Goal: Task Accomplishment & Management: Complete application form

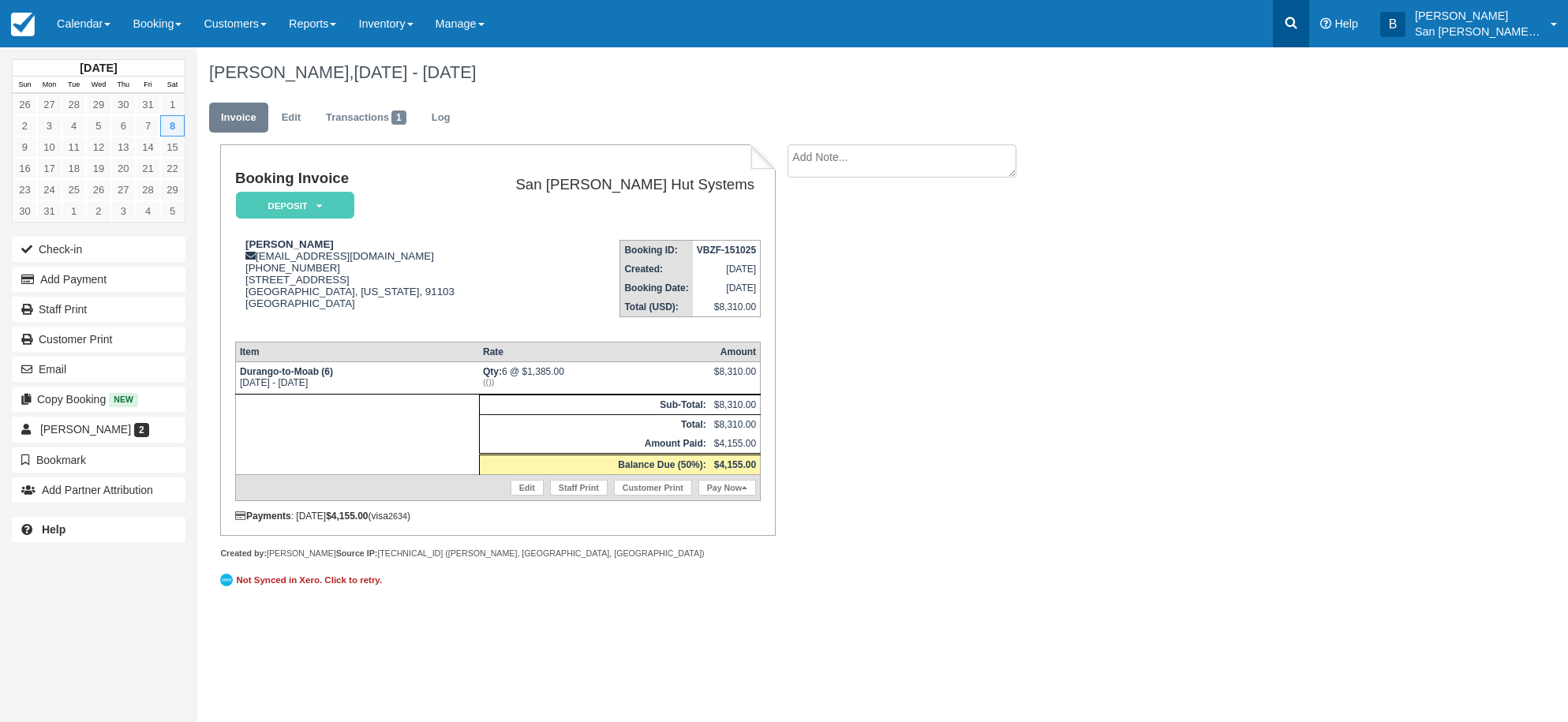
click at [1296, 27] on icon at bounding box center [1290, 23] width 15 height 15
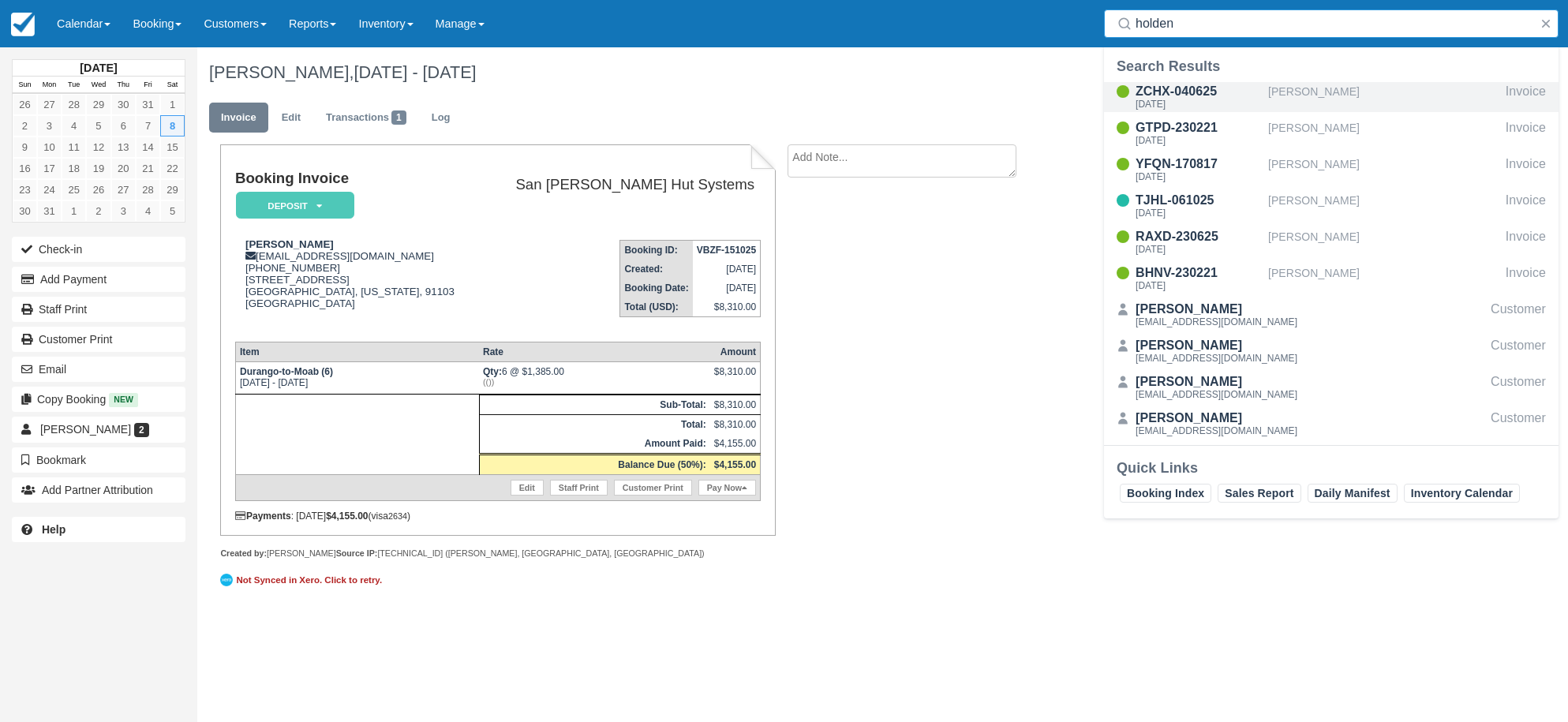
type input "holden"
click at [1169, 86] on div "ZCHX-040625" at bounding box center [1198, 92] width 126 height 19
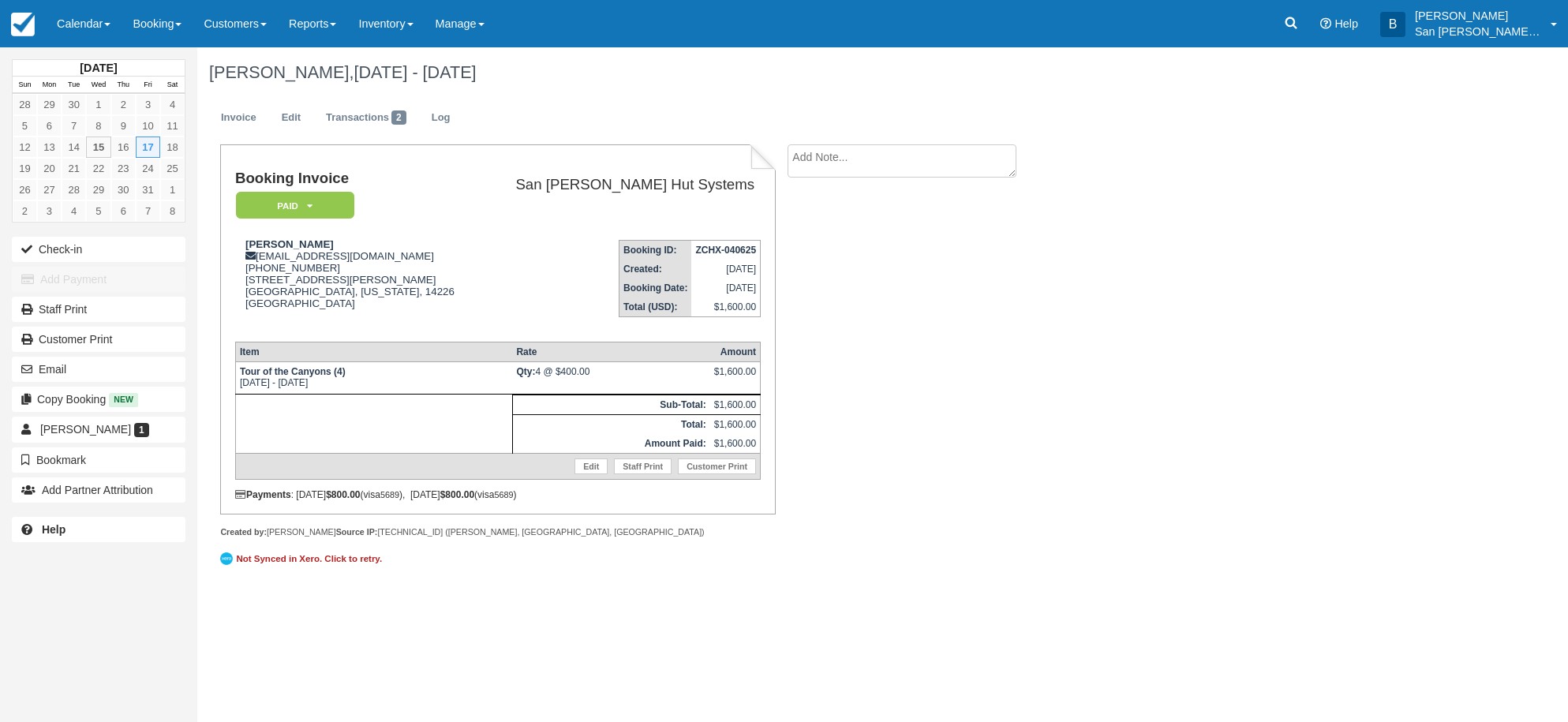
drag, startPoint x: 833, startPoint y: 150, endPoint x: 1320, endPoint y: 183, distance: 488.1
click at [834, 150] on textarea at bounding box center [901, 161] width 228 height 33
type textarea "[PERSON_NAME] paid for 4 beer packages"
click at [837, 245] on button "Create" at bounding box center [823, 251] width 71 height 27
click at [183, 27] on link "Booking" at bounding box center [157, 23] width 71 height 47
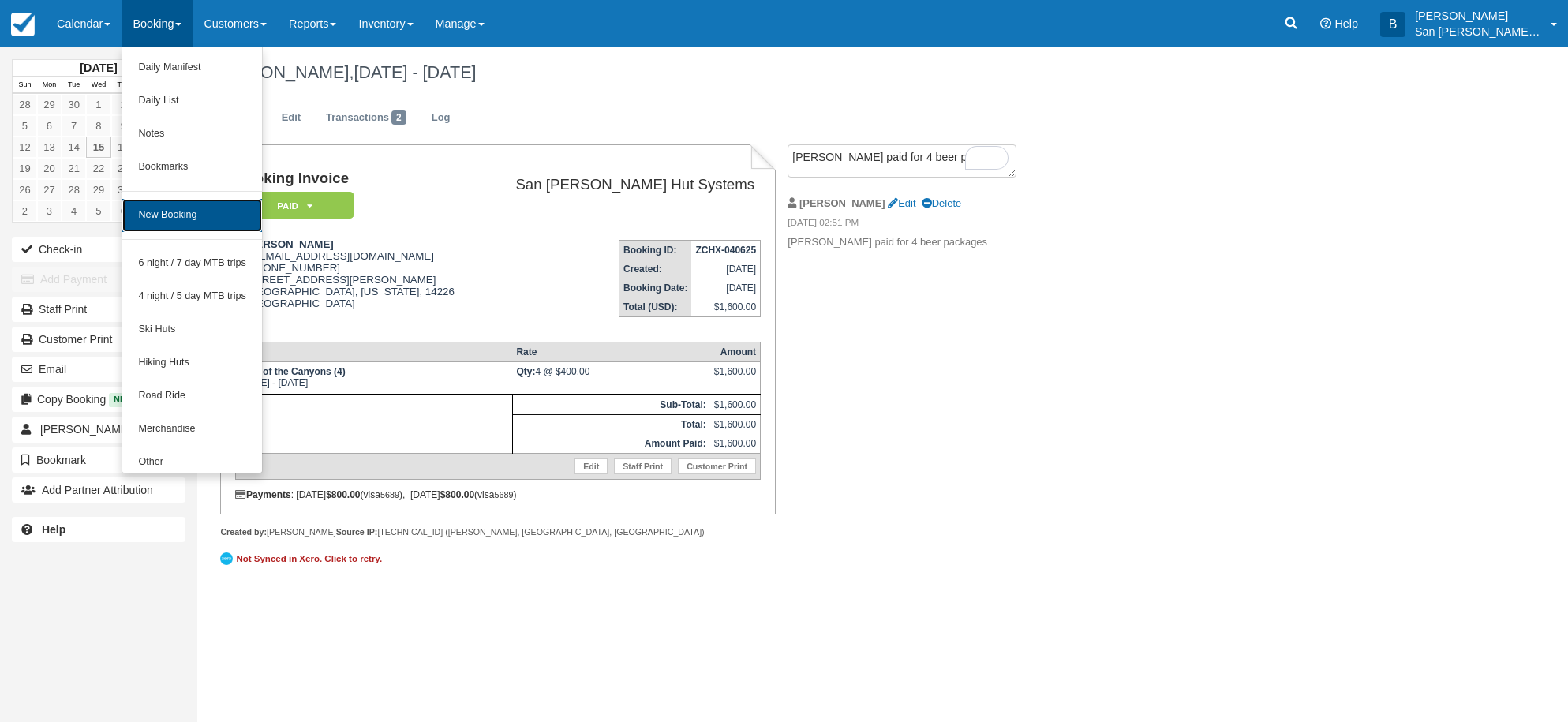
click at [176, 217] on link "New Booking" at bounding box center [192, 215] width 140 height 33
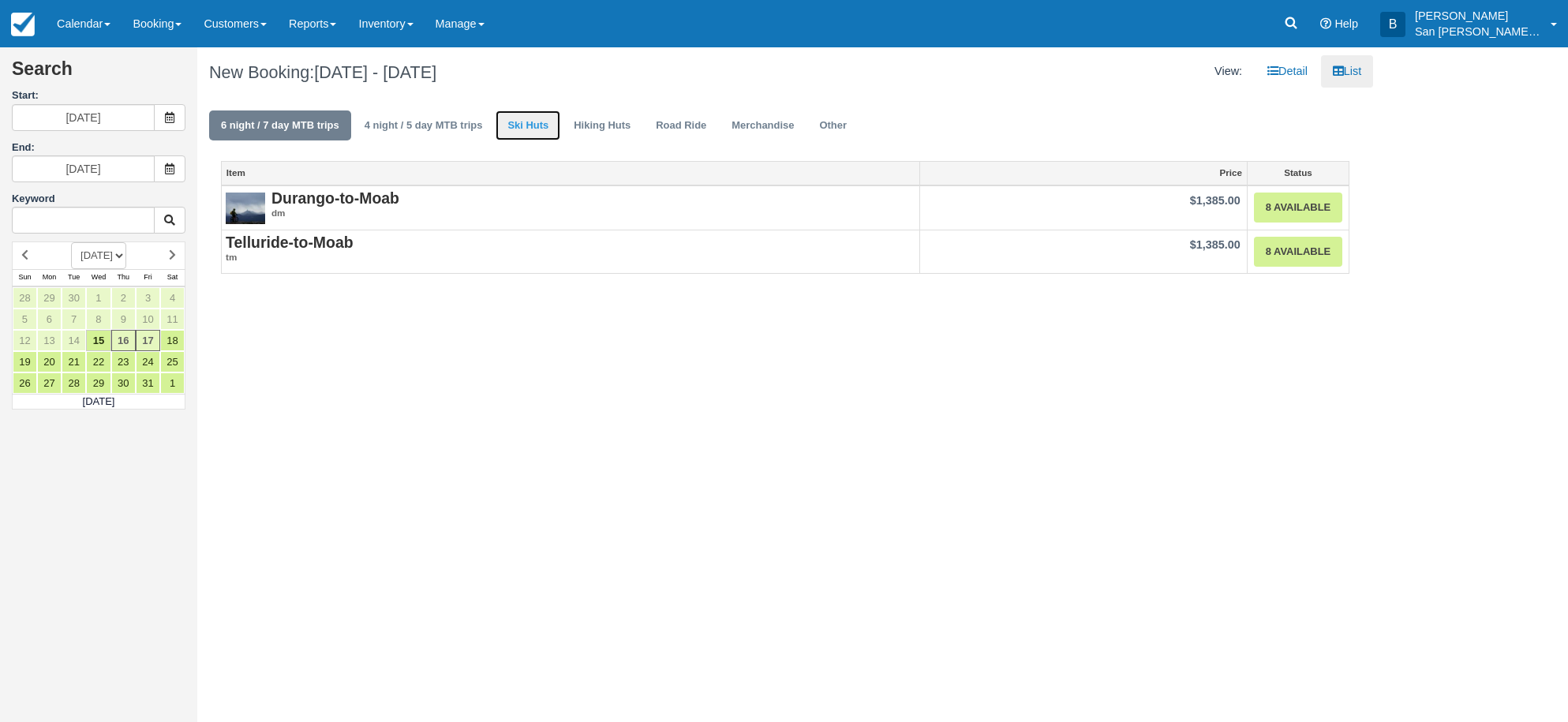
click at [525, 125] on link "Ski Huts" at bounding box center [527, 126] width 65 height 31
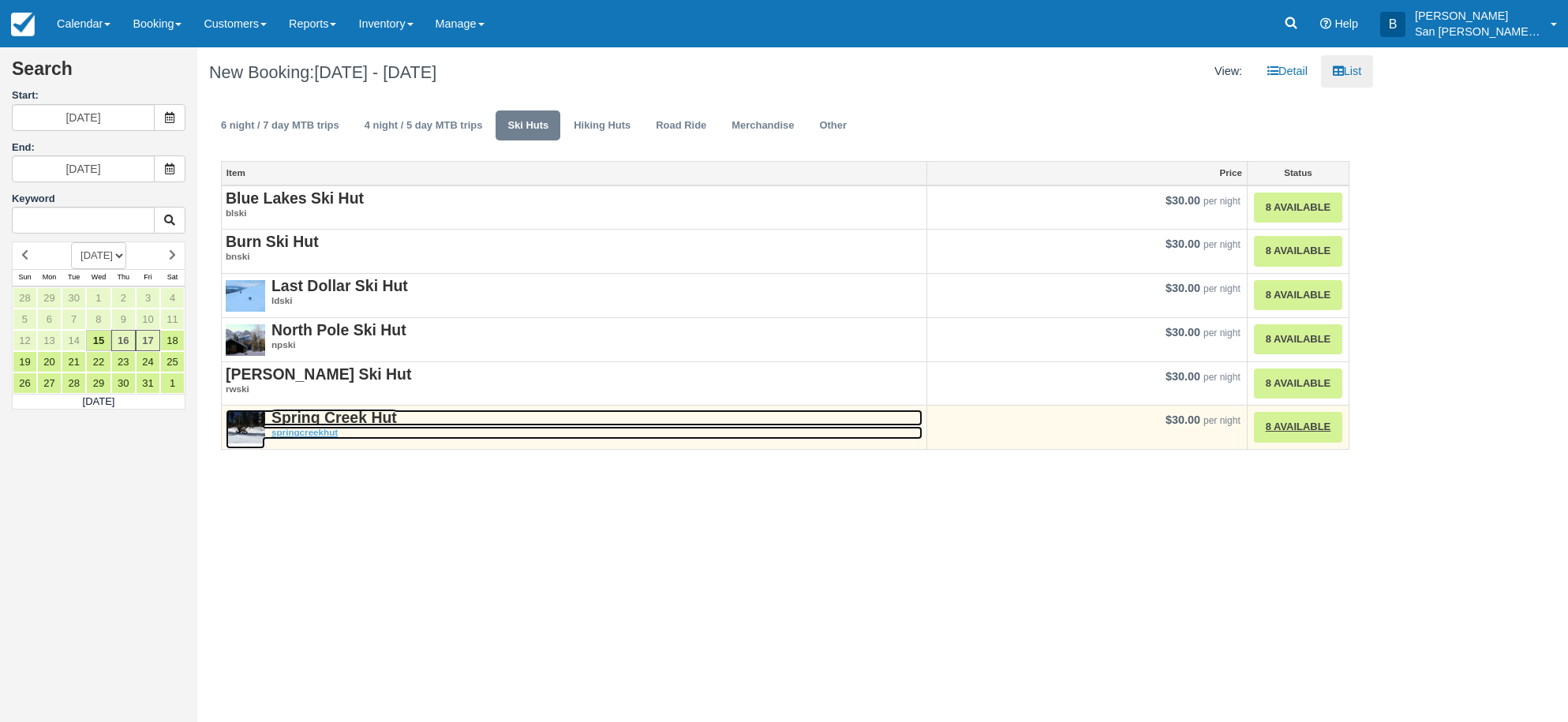
click at [313, 417] on strong "Spring Creek Hut" at bounding box center [334, 417] width 125 height 17
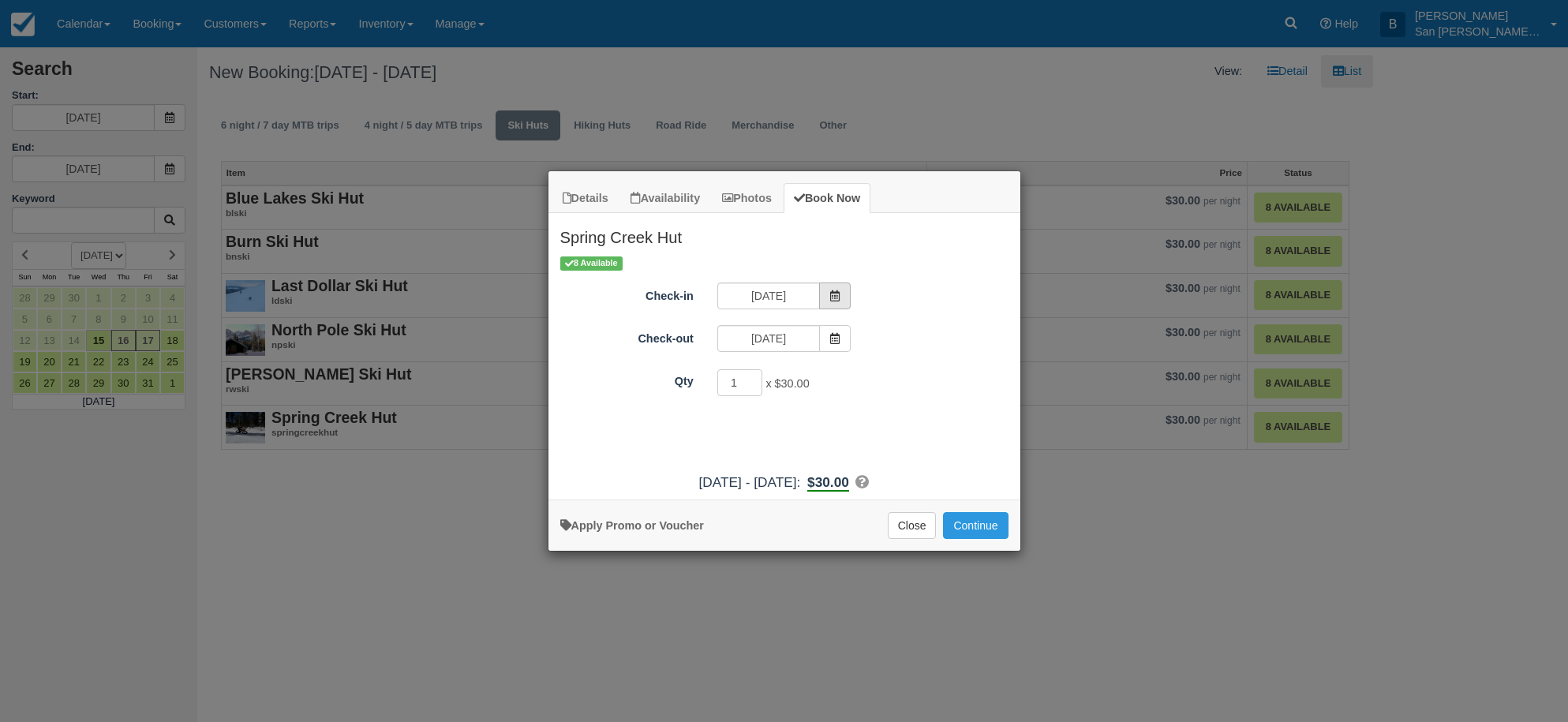
click at [835, 292] on icon "Item Modal" at bounding box center [834, 295] width 11 height 11
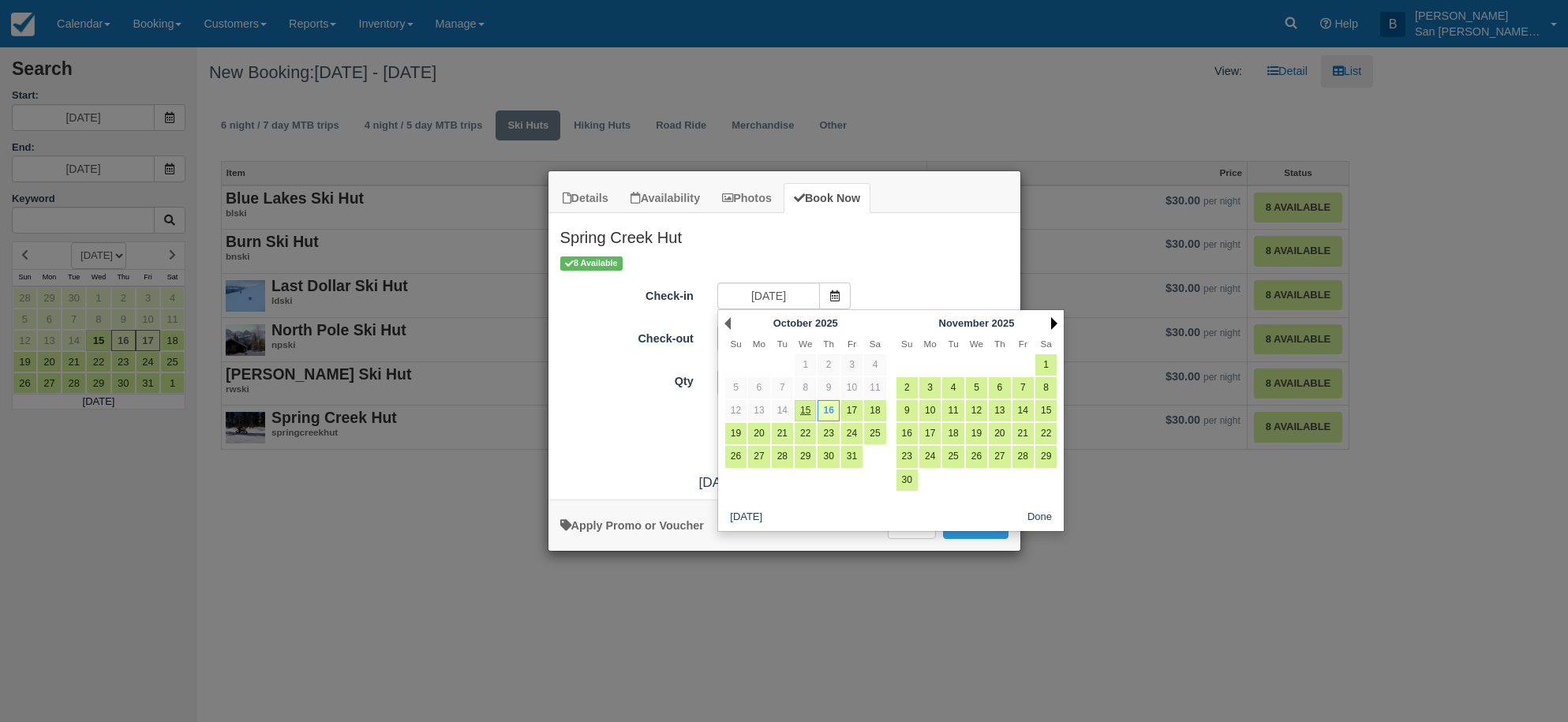
click at [1050, 319] on link "Next" at bounding box center [1053, 323] width 7 height 13
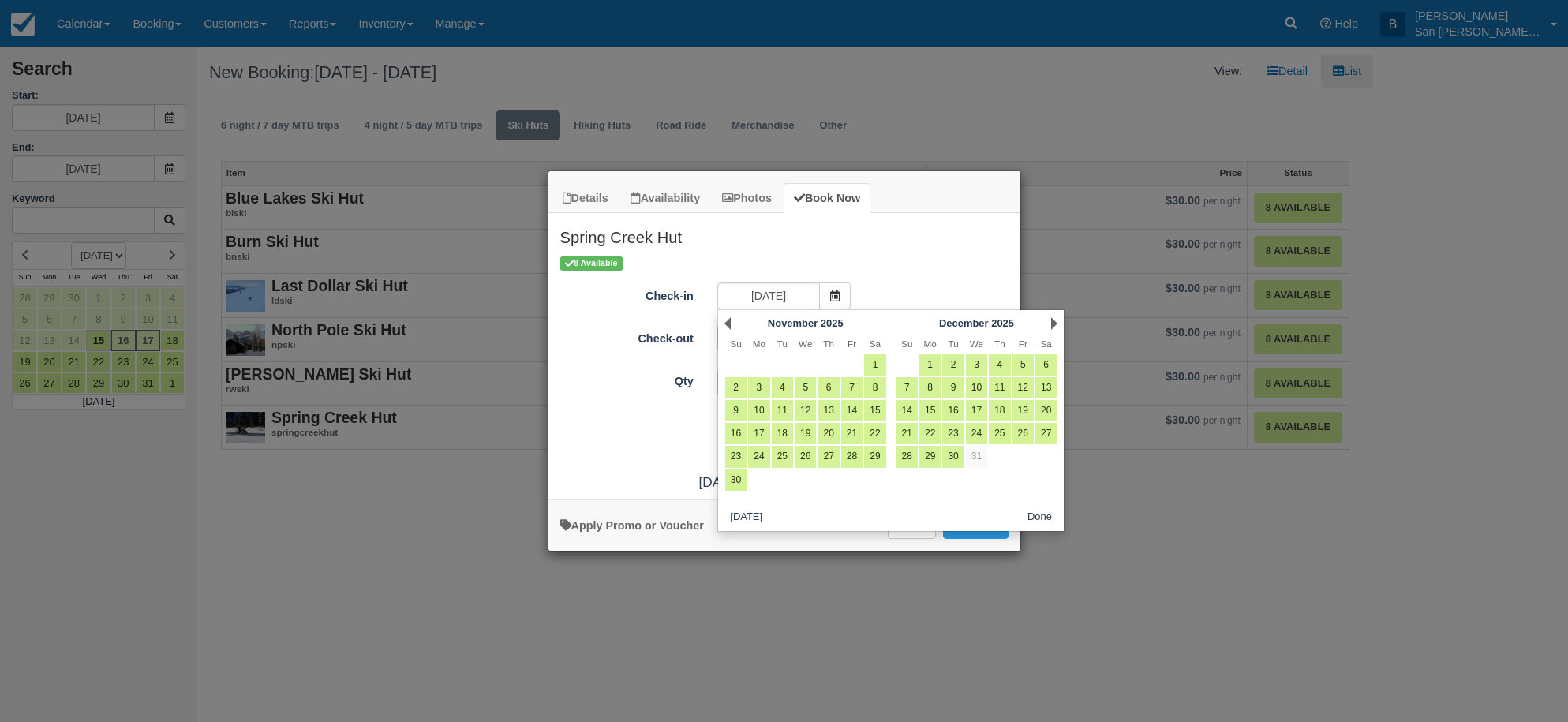
click at [1050, 319] on link "Next" at bounding box center [1053, 323] width 7 height 13
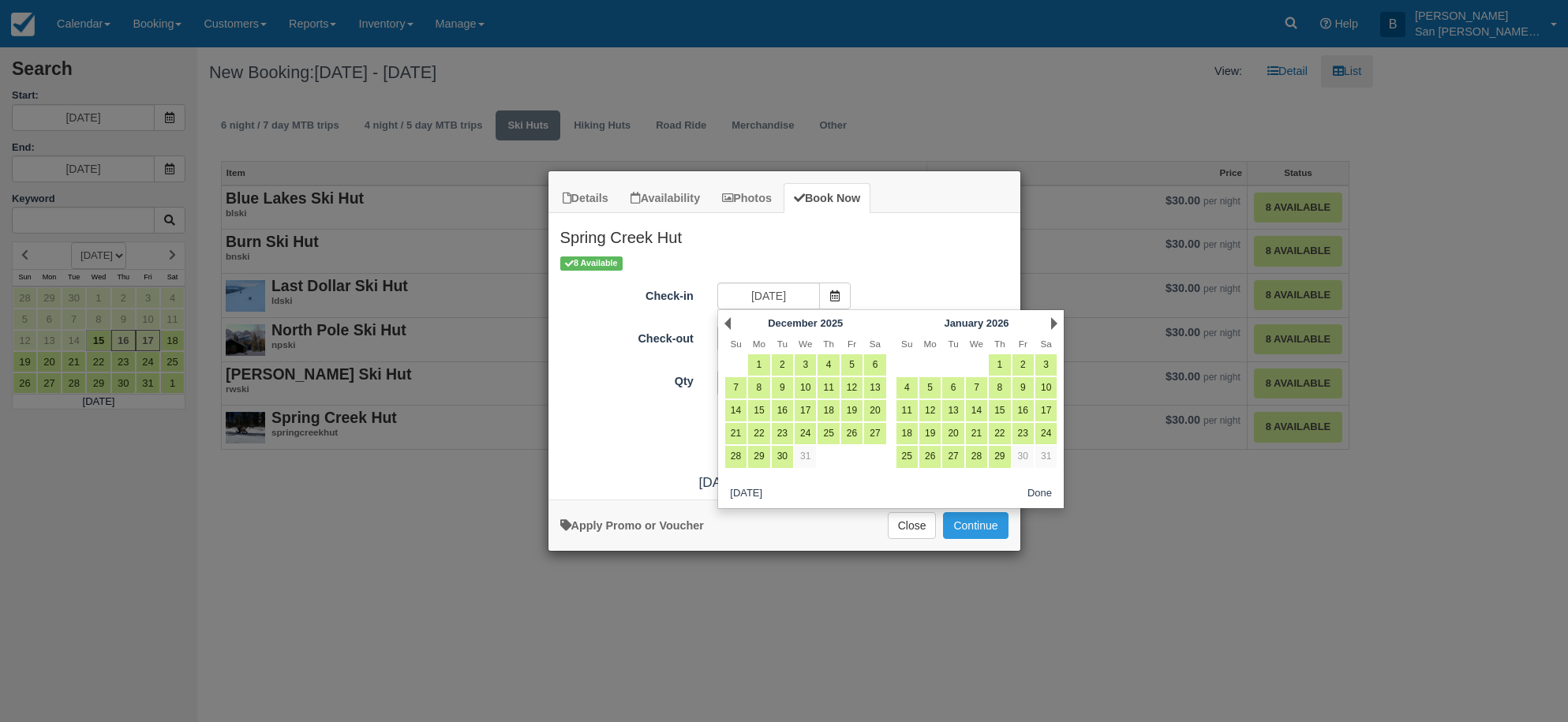
click at [1050, 319] on link "Next" at bounding box center [1053, 323] width 7 height 13
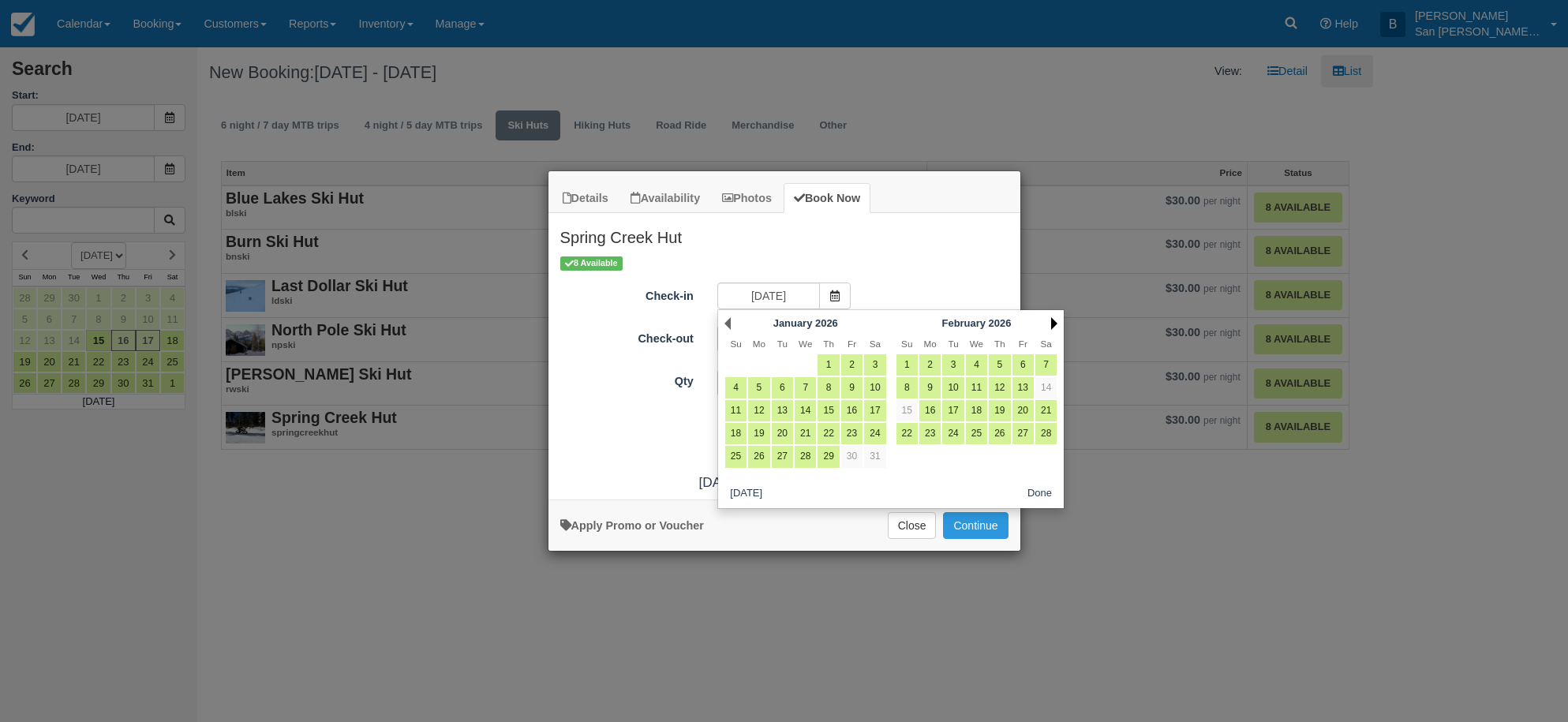
click at [1050, 319] on link "Next" at bounding box center [1053, 323] width 7 height 13
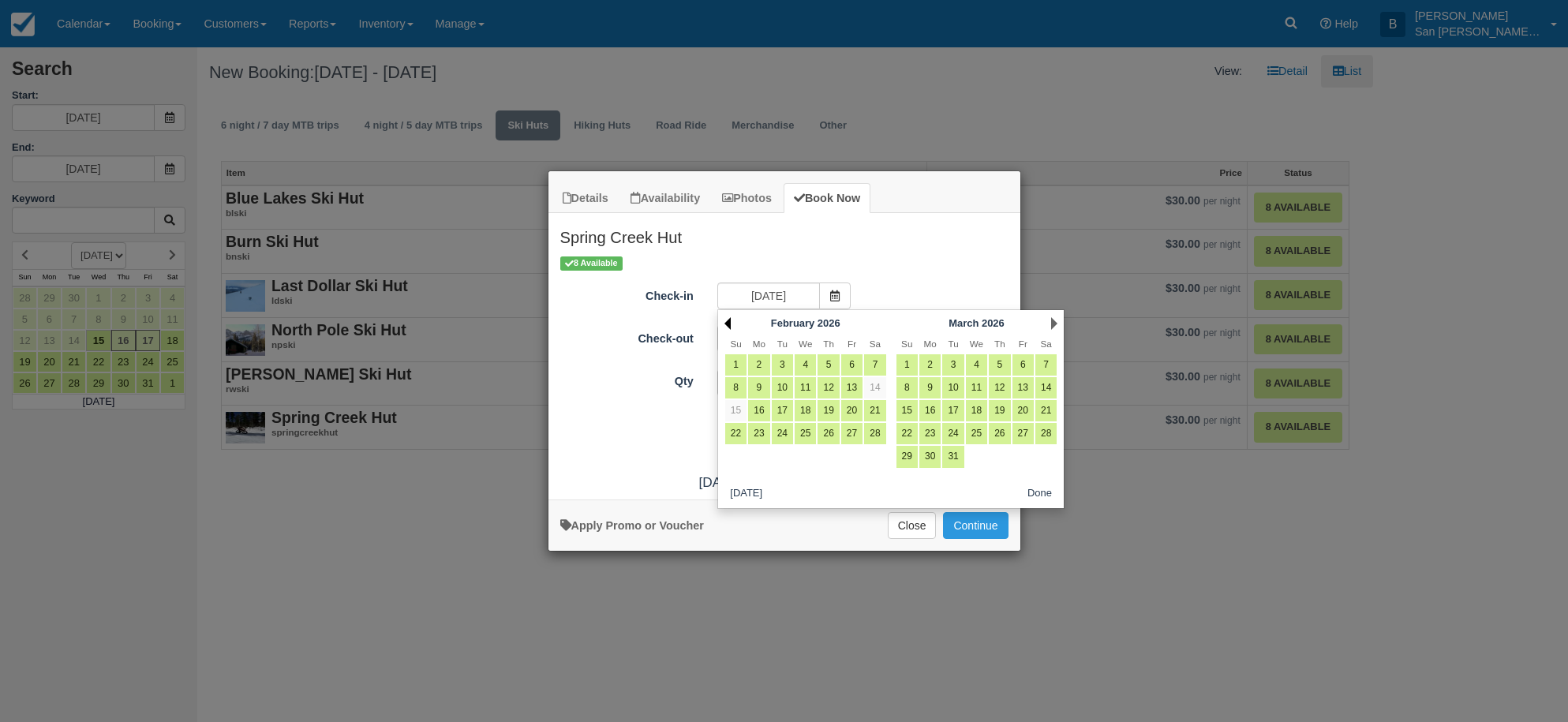
click at [728, 326] on link "Prev" at bounding box center [728, 323] width 7 height 13
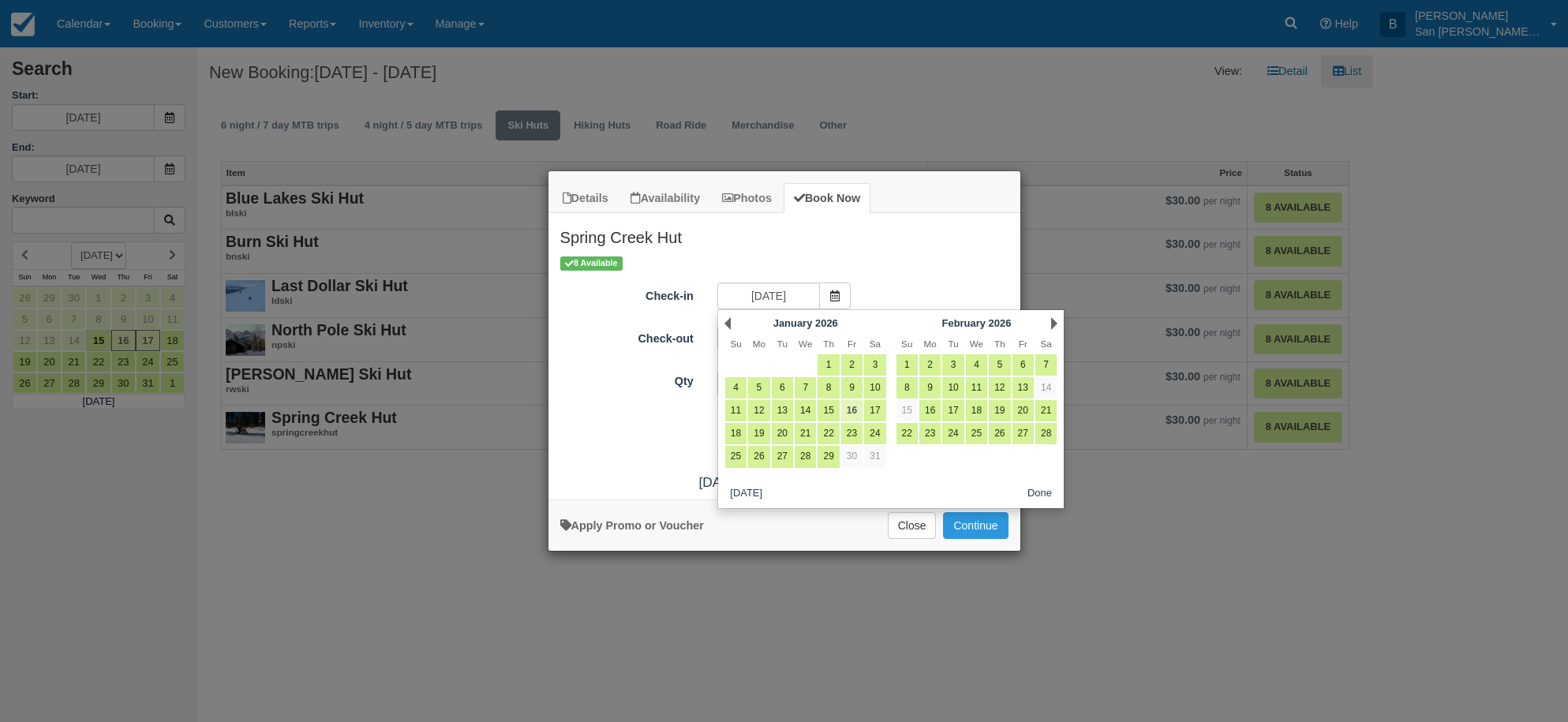
click at [860, 412] on link "16" at bounding box center [852, 411] width 21 height 21
type input "01/16/26"
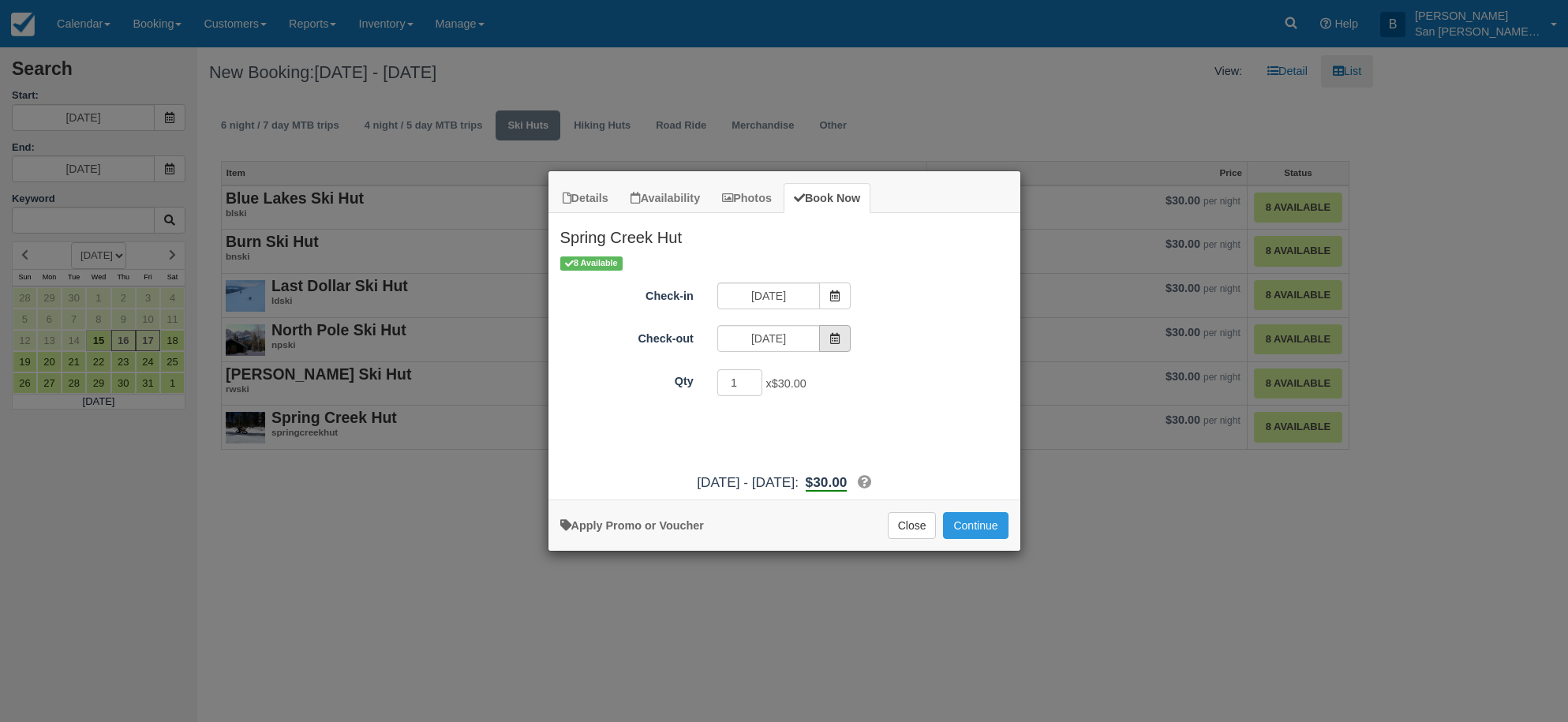
click at [842, 345] on span "Item Modal" at bounding box center [835, 338] width 32 height 27
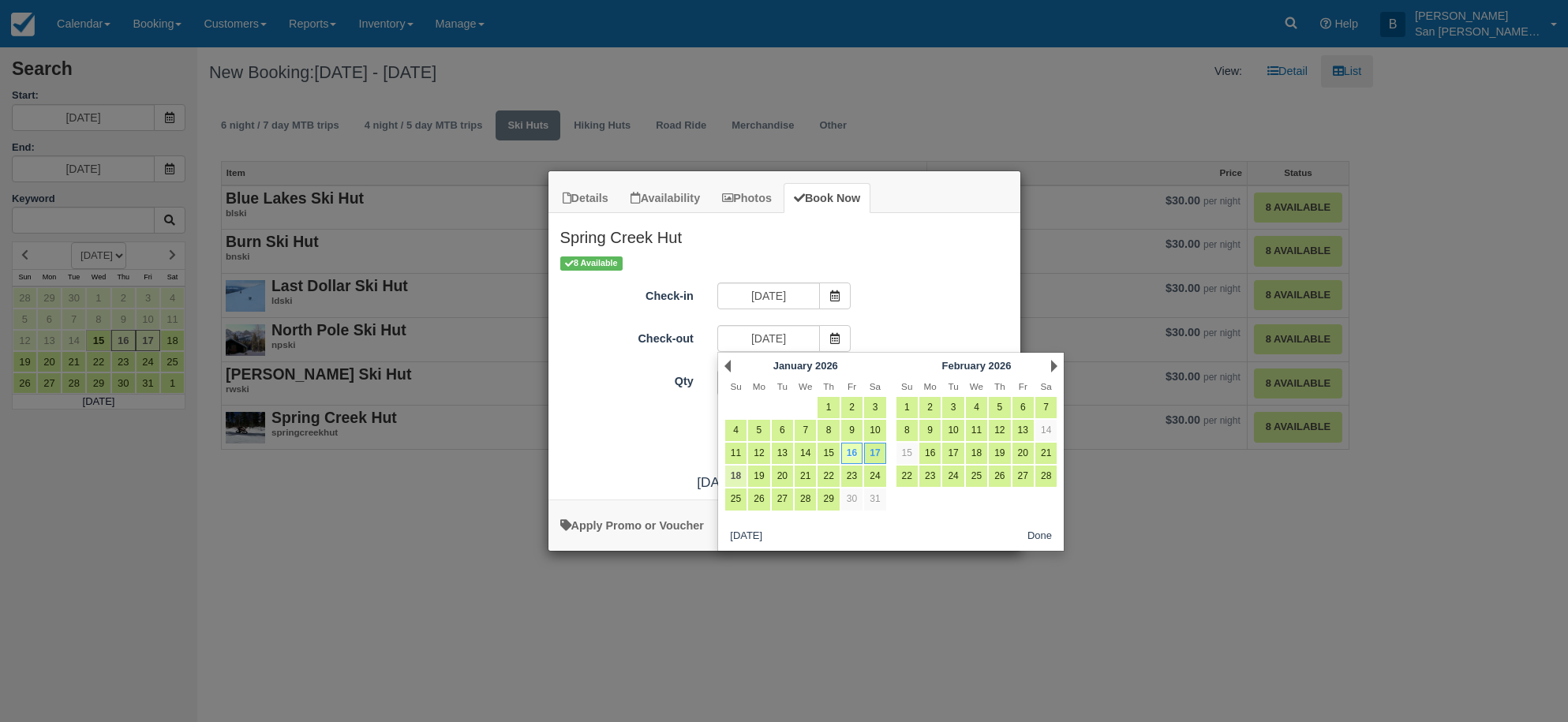
click at [733, 473] on link "18" at bounding box center [735, 476] width 21 height 21
type input "01/18/26"
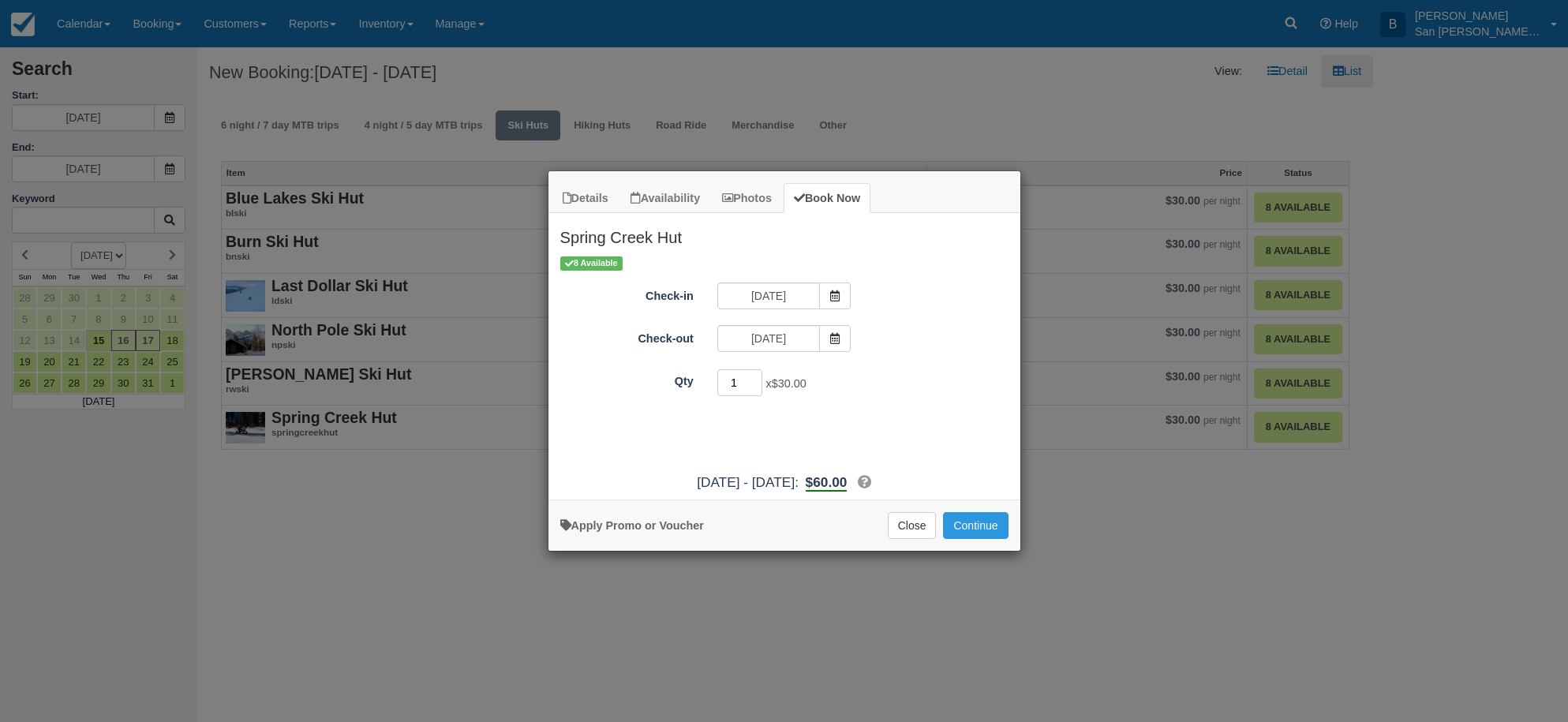
click at [694, 393] on div "Qty 1 x $30.00 Required." at bounding box center [784, 384] width 472 height 31
type input "8"
click at [986, 514] on button "Continue" at bounding box center [974, 525] width 65 height 27
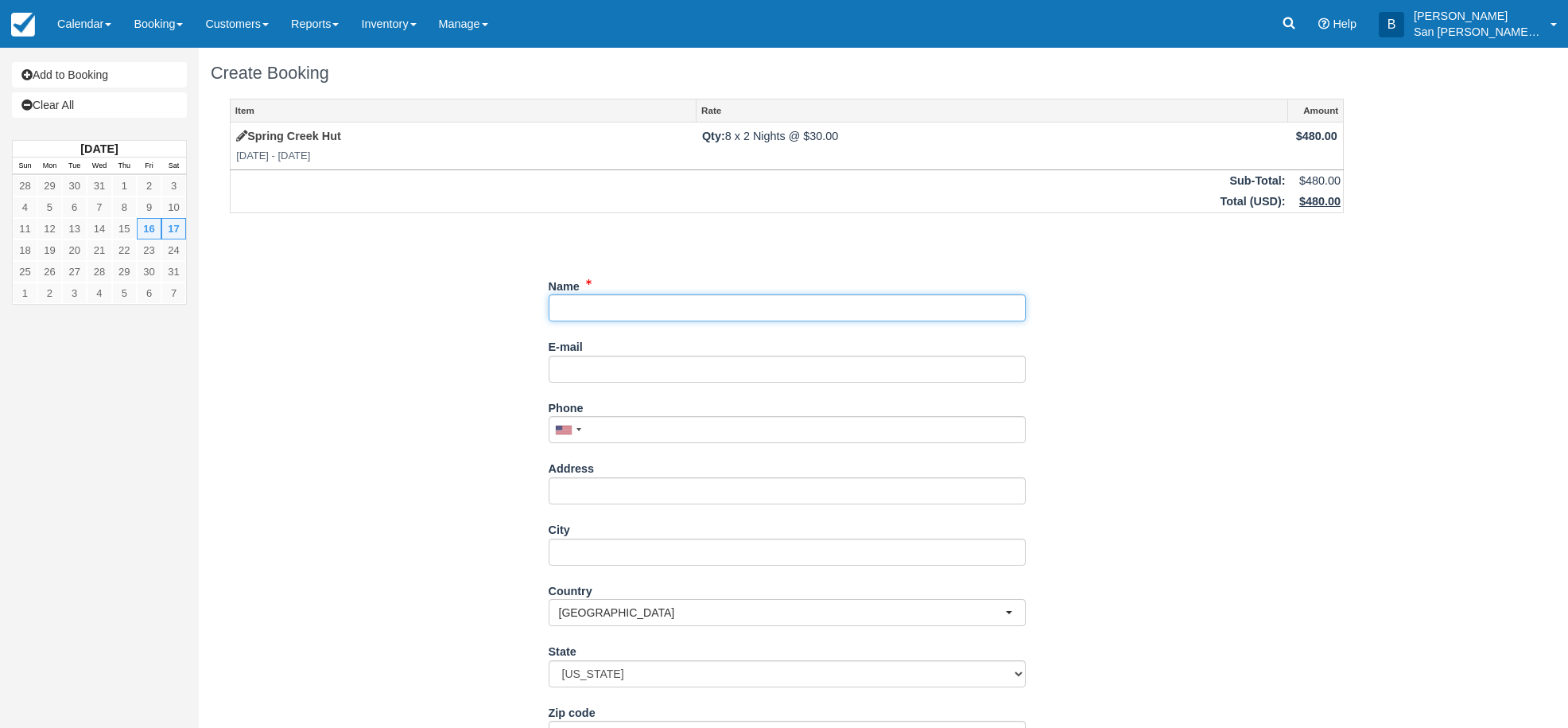
drag, startPoint x: 579, startPoint y: 296, endPoint x: 607, endPoint y: 314, distance: 33.3
click at [579, 296] on input "Name" at bounding box center [787, 308] width 477 height 27
type input "Florine Koepten"
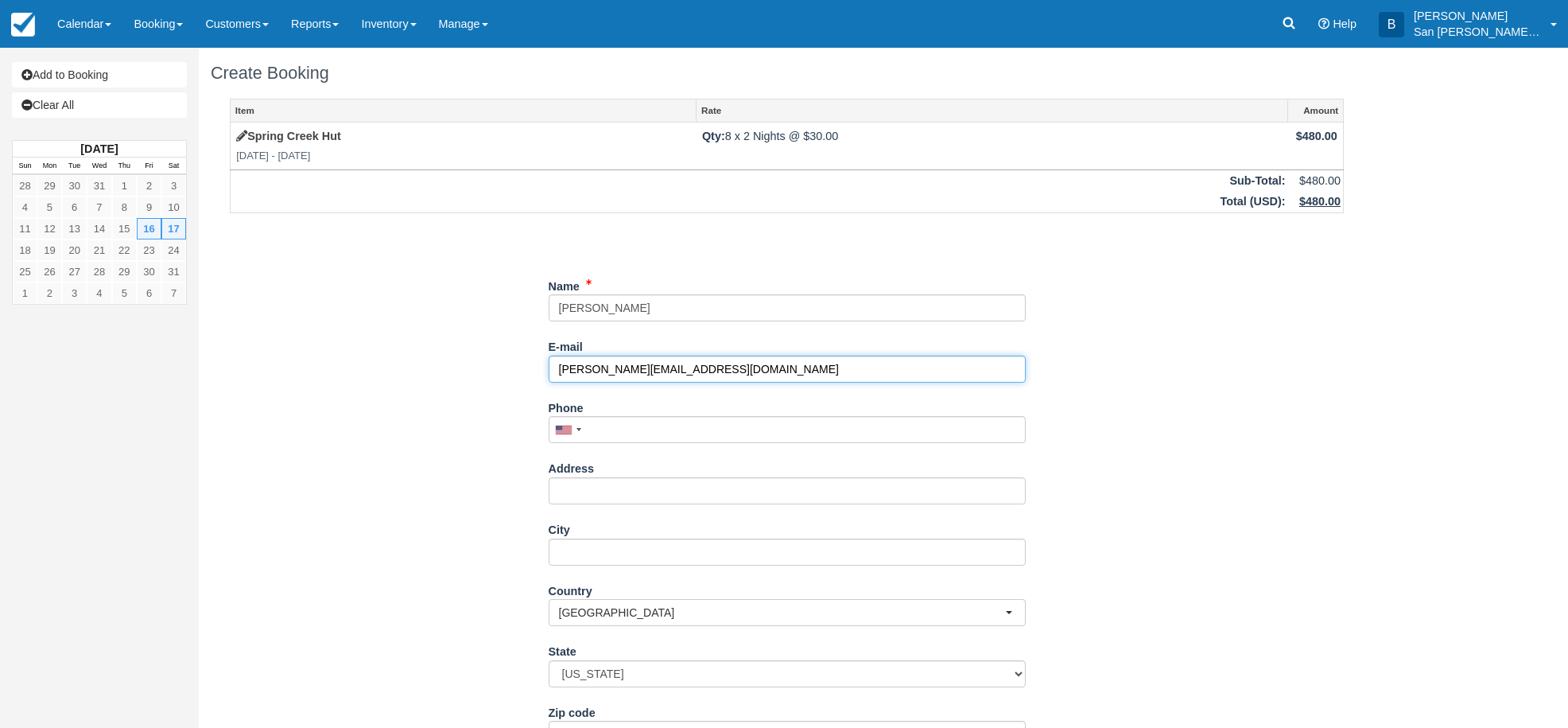
type input "florine.koepten@gmail.com"
drag, startPoint x: 629, startPoint y: 310, endPoint x: 737, endPoint y: 311, distance: 108.0
click at [626, 313] on input "Name" at bounding box center [787, 308] width 477 height 27
type input "[PERSON_NAME]"
click at [618, 375] on input "florine.koepten@gmail.com" at bounding box center [787, 369] width 477 height 27
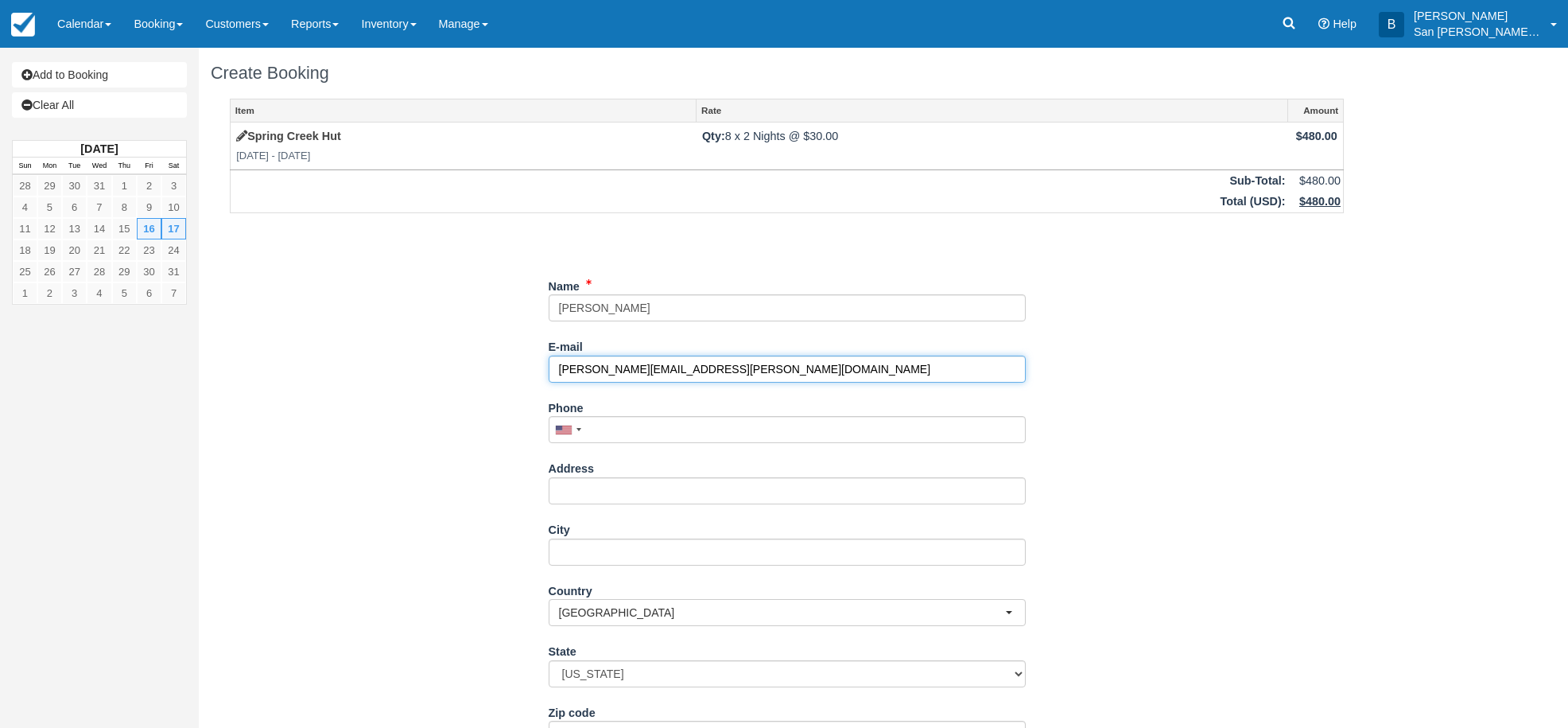
type input "[PERSON_NAME][EMAIL_ADDRESS][PERSON_NAME][DOMAIN_NAME]"
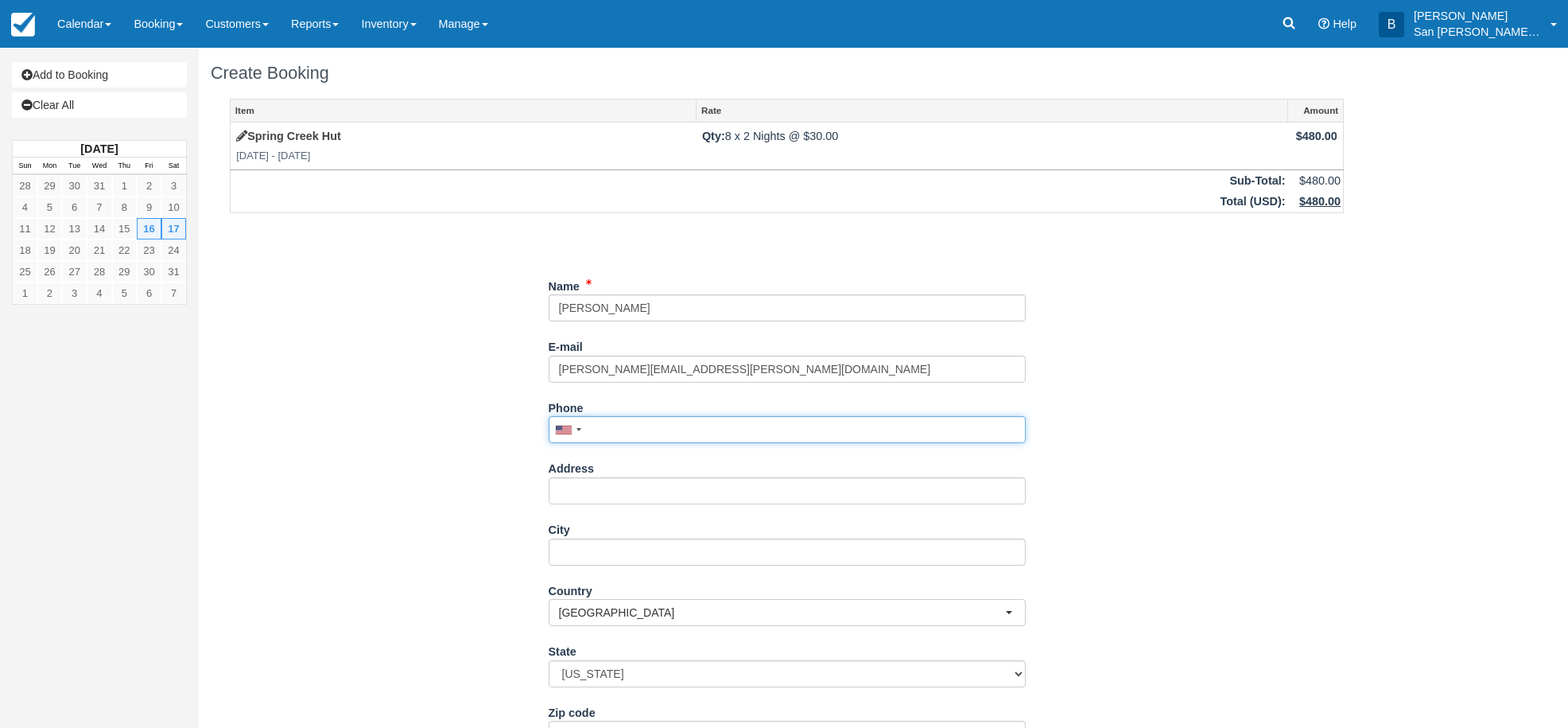
click at [633, 419] on input "Phone" at bounding box center [787, 430] width 477 height 27
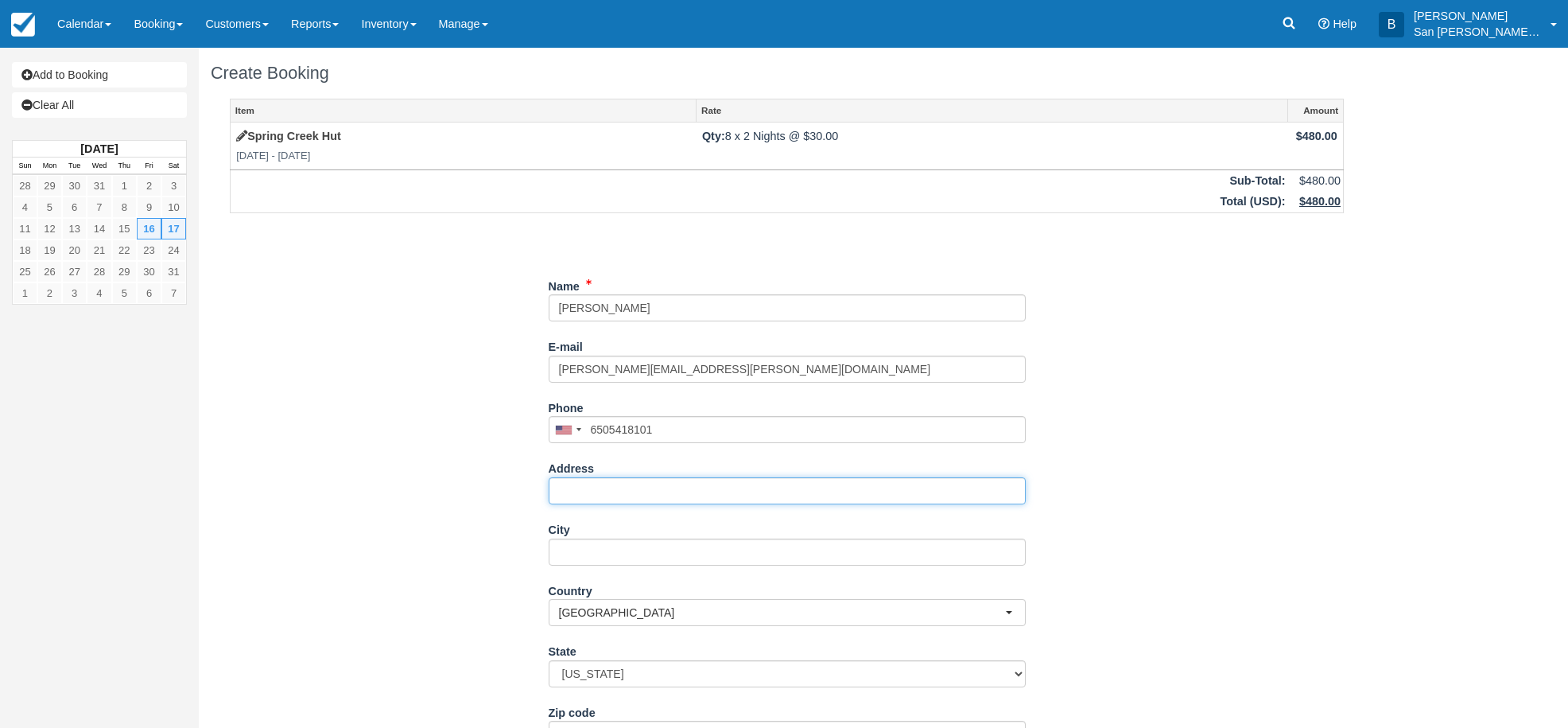
type input "(650) 541-8101"
click at [615, 498] on input "Address" at bounding box center [787, 491] width 477 height 27
type input "[STREET_ADDRESS][PERSON_NAME]"
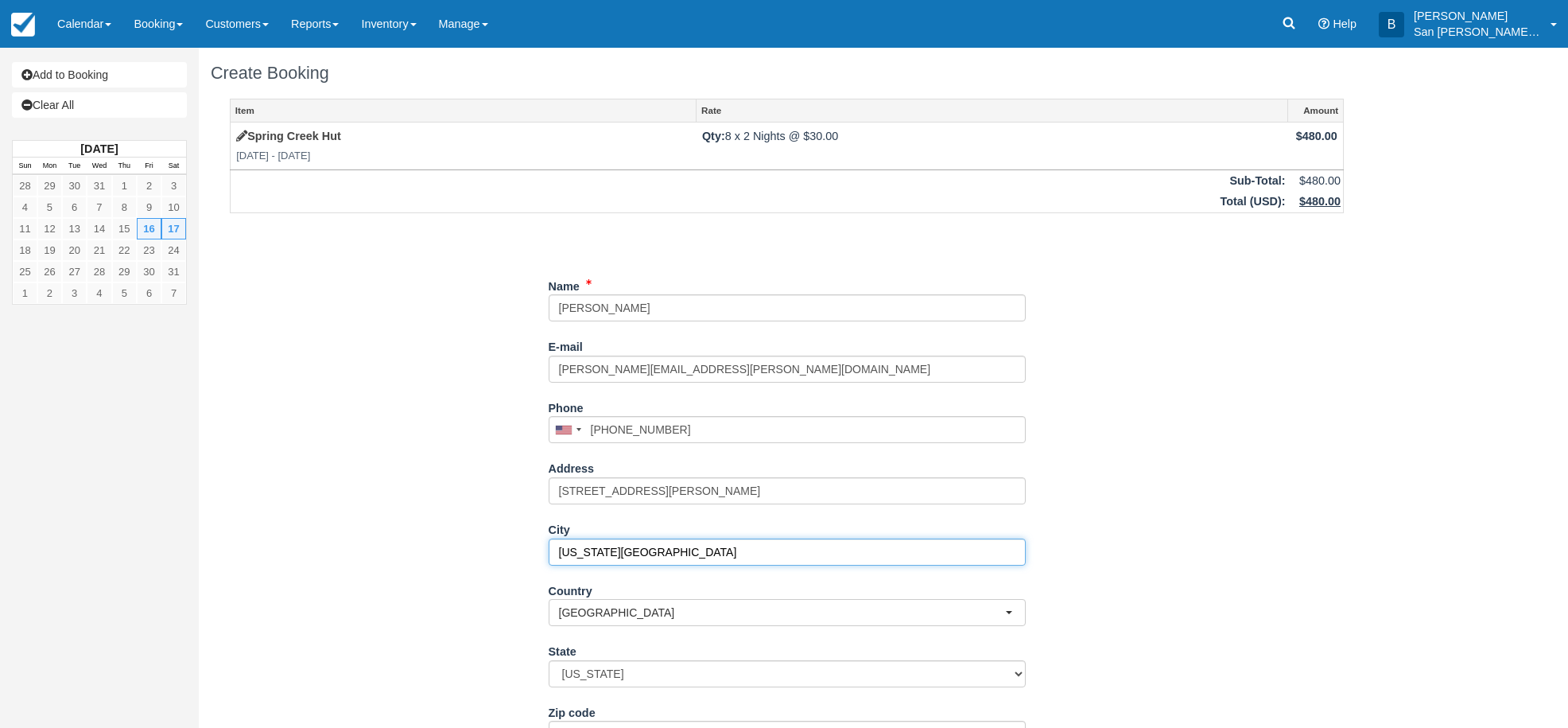
type input "Colorado Springs"
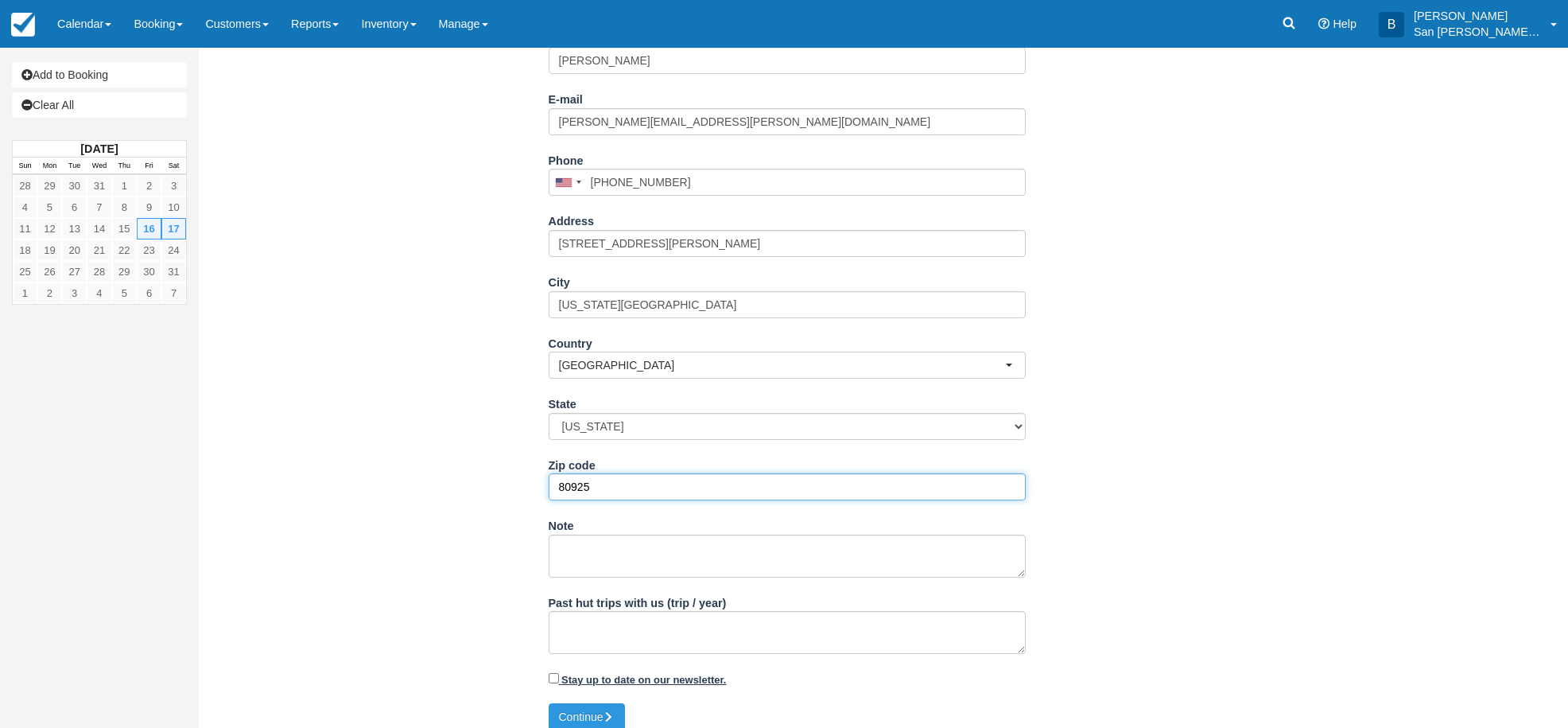
scroll to position [261, 0]
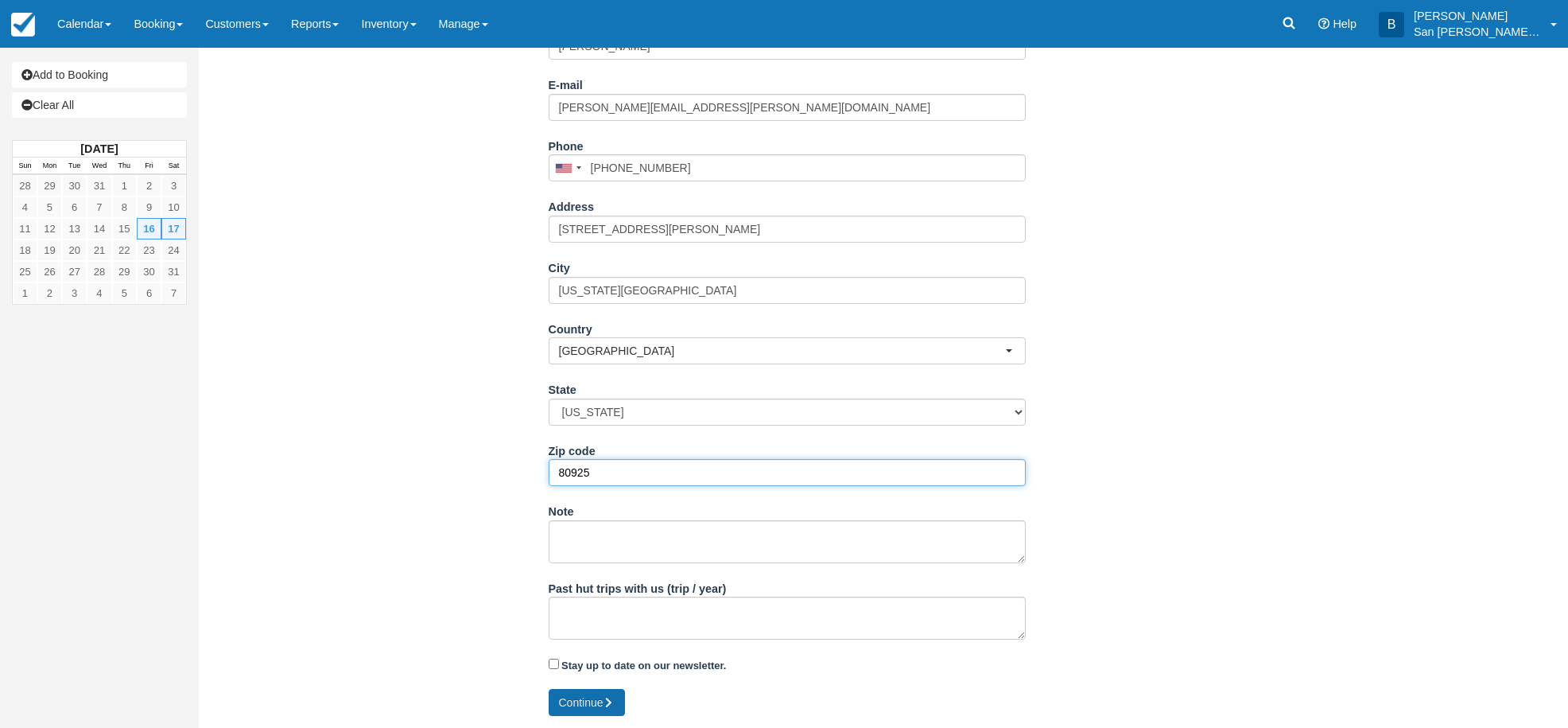
type input "80925"
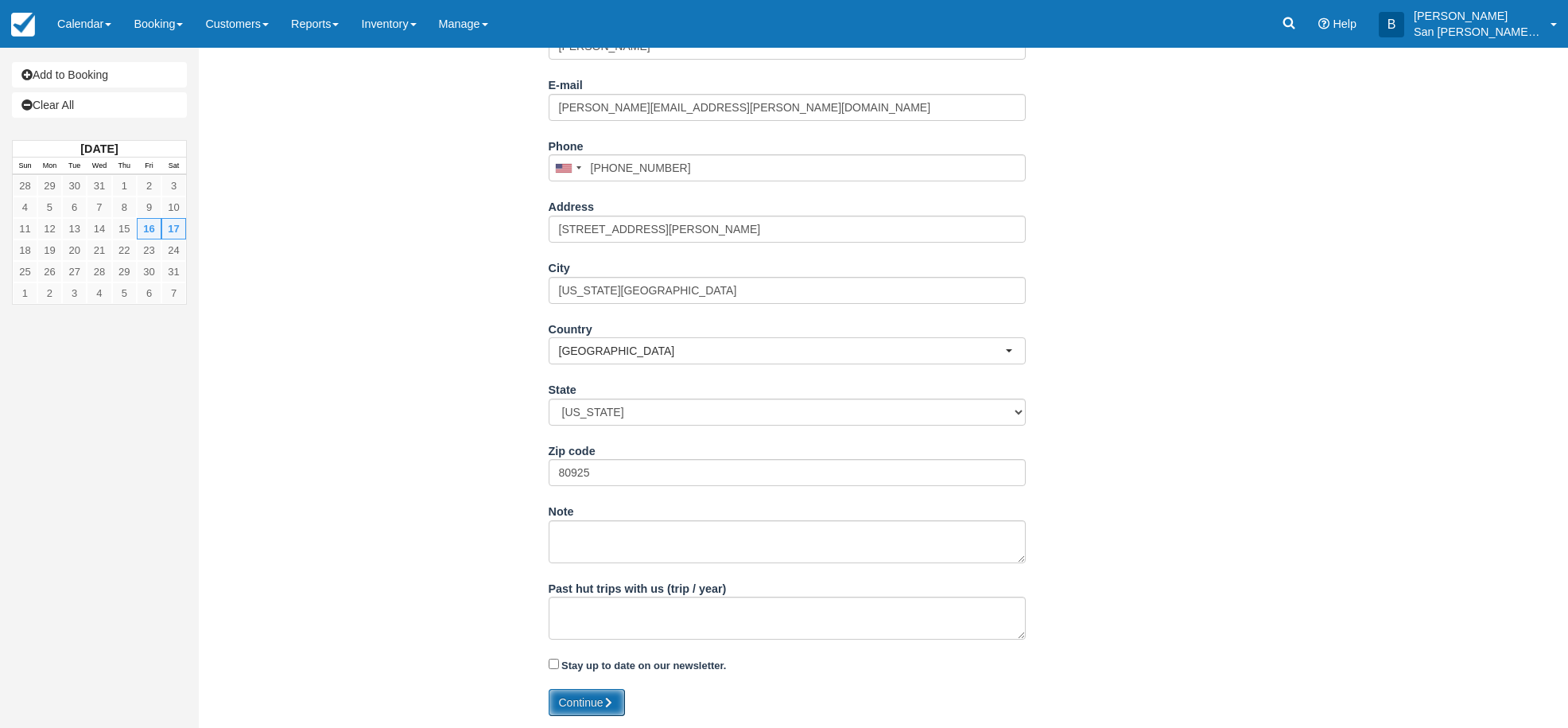
click at [590, 707] on button "Continue" at bounding box center [587, 703] width 77 height 27
type input "+16505418101"
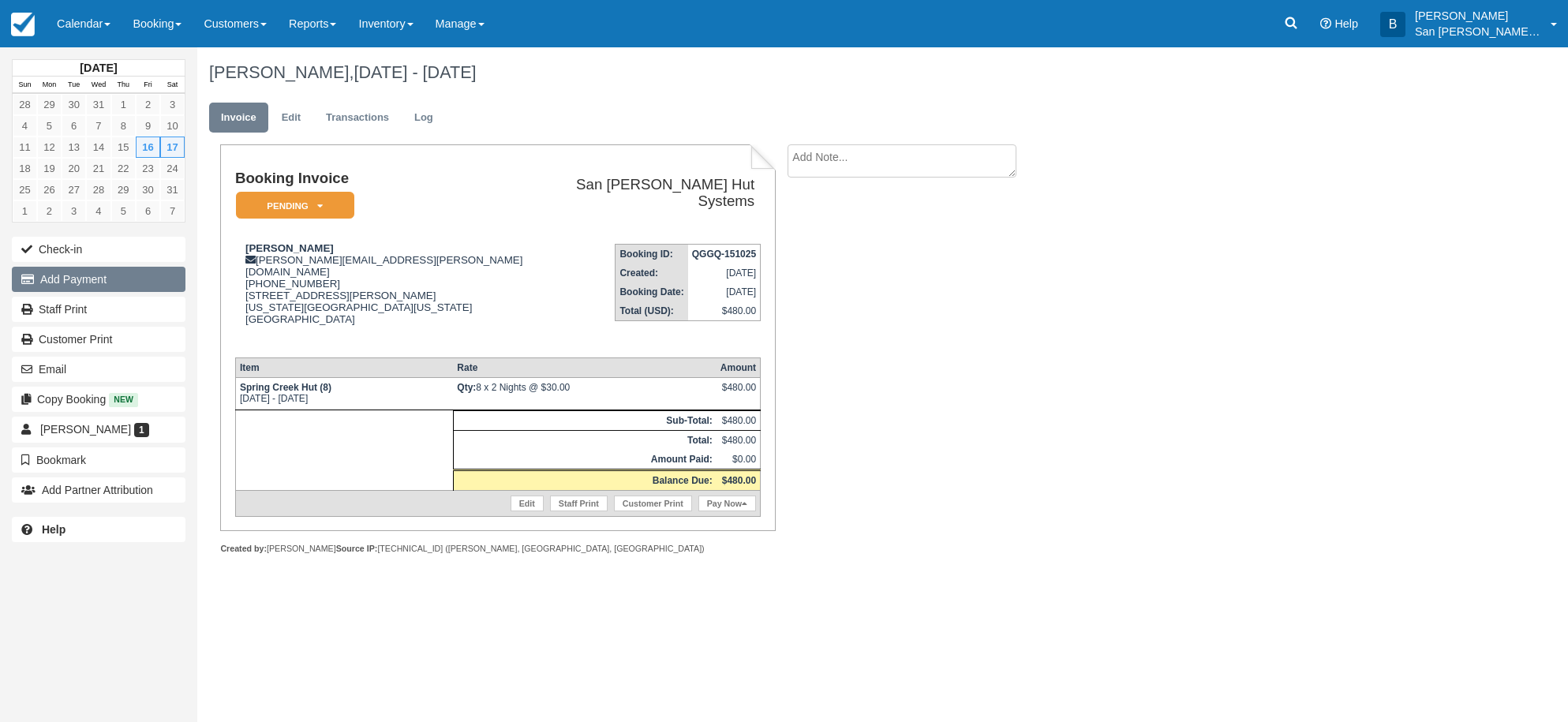
click at [89, 274] on button "Add Payment" at bounding box center [98, 280] width 173 height 25
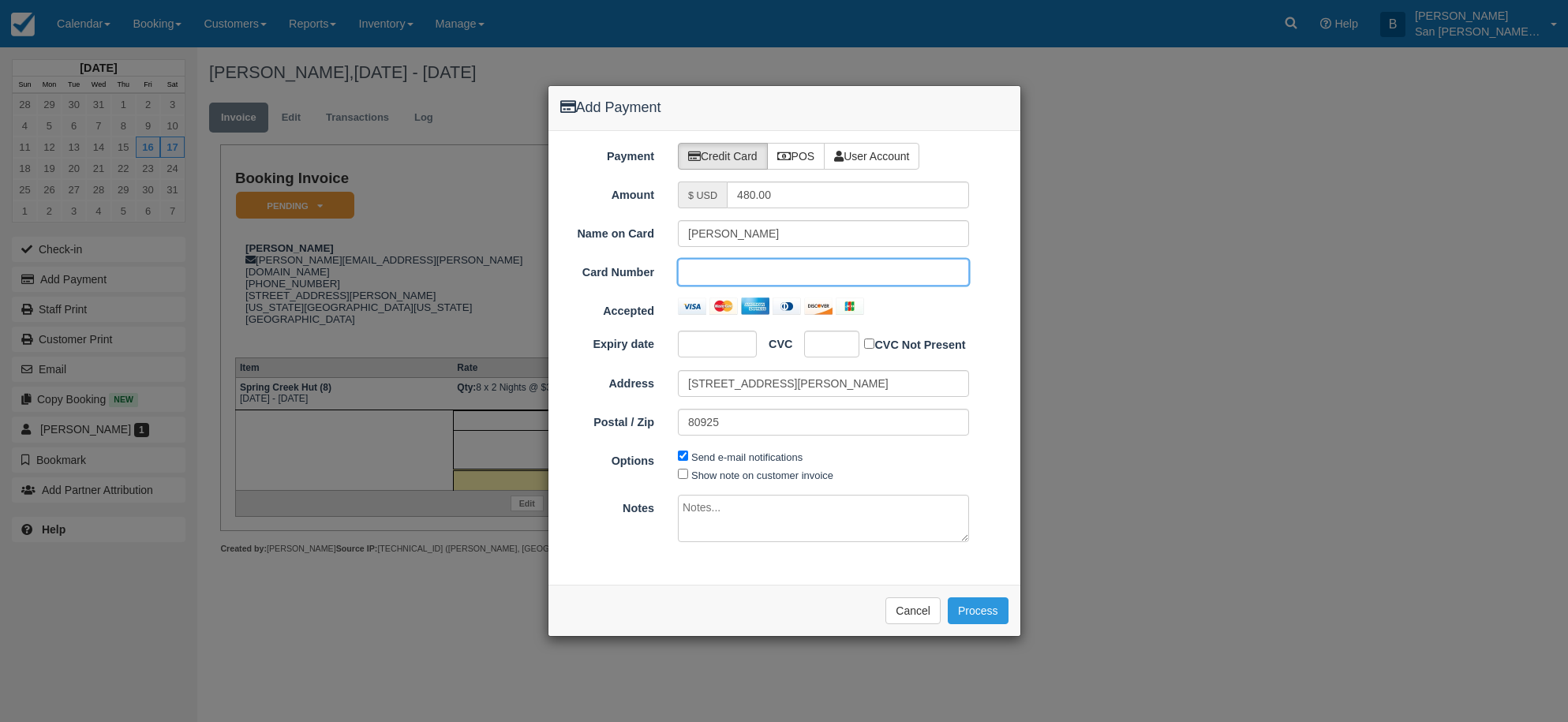
drag, startPoint x: 710, startPoint y: 335, endPoint x: 946, endPoint y: 320, distance: 236.5
click at [711, 334] on div at bounding box center [717, 344] width 79 height 27
click at [986, 604] on button "Process" at bounding box center [977, 611] width 61 height 27
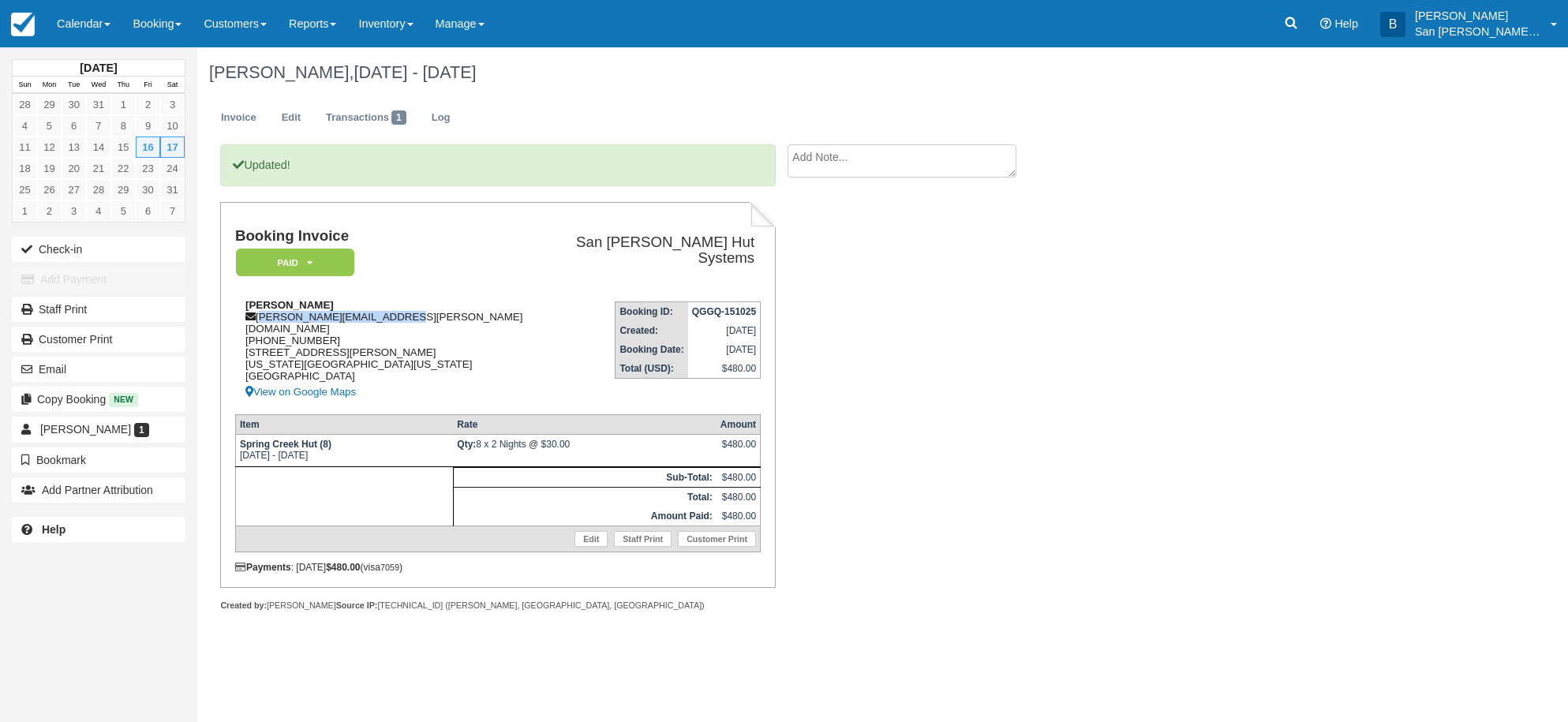
drag, startPoint x: 258, startPoint y: 310, endPoint x: 450, endPoint y: 318, distance: 192.2
click at [450, 318] on div "Florine Koeppen florine.koeppen@gmail.com 1 (650) 541-8101 7302 Sue Lane Colora…" at bounding box center [387, 350] width 306 height 102
copy div "[PERSON_NAME][EMAIL_ADDRESS][PERSON_NAME][DOMAIN_NAME]"
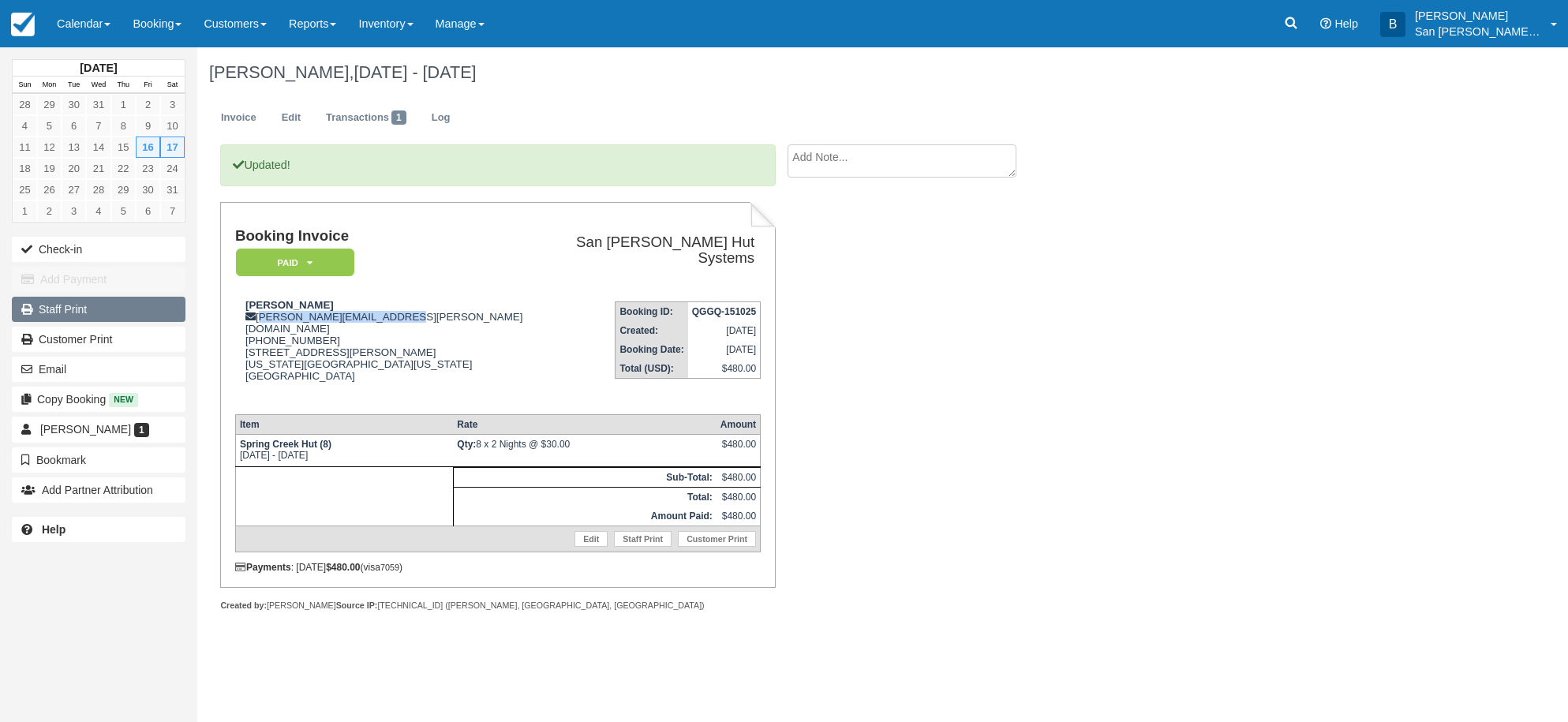
click at [76, 308] on link "Staff Print" at bounding box center [98, 309] width 173 height 25
click at [440, 117] on link "Log" at bounding box center [441, 118] width 42 height 31
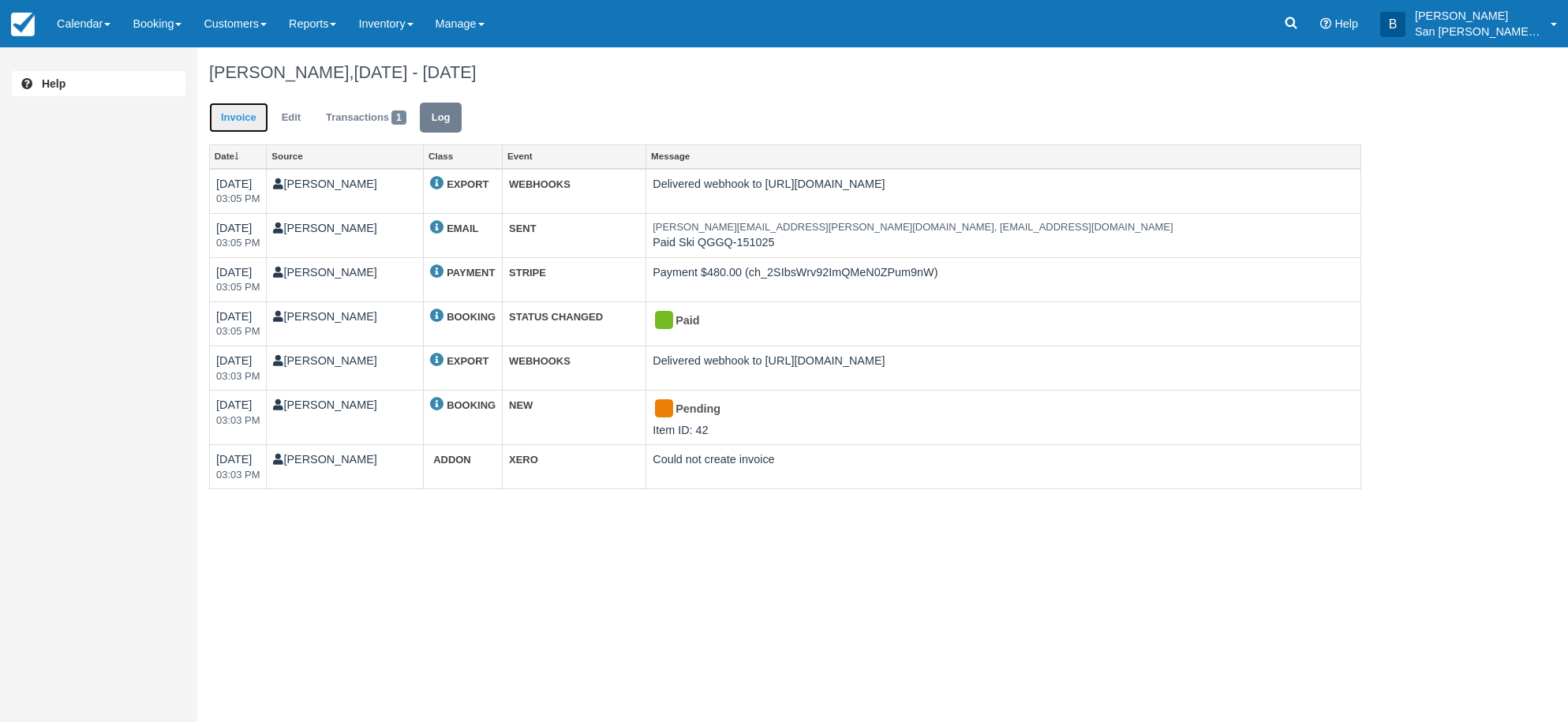
click at [230, 115] on link "Invoice" at bounding box center [238, 118] width 59 height 31
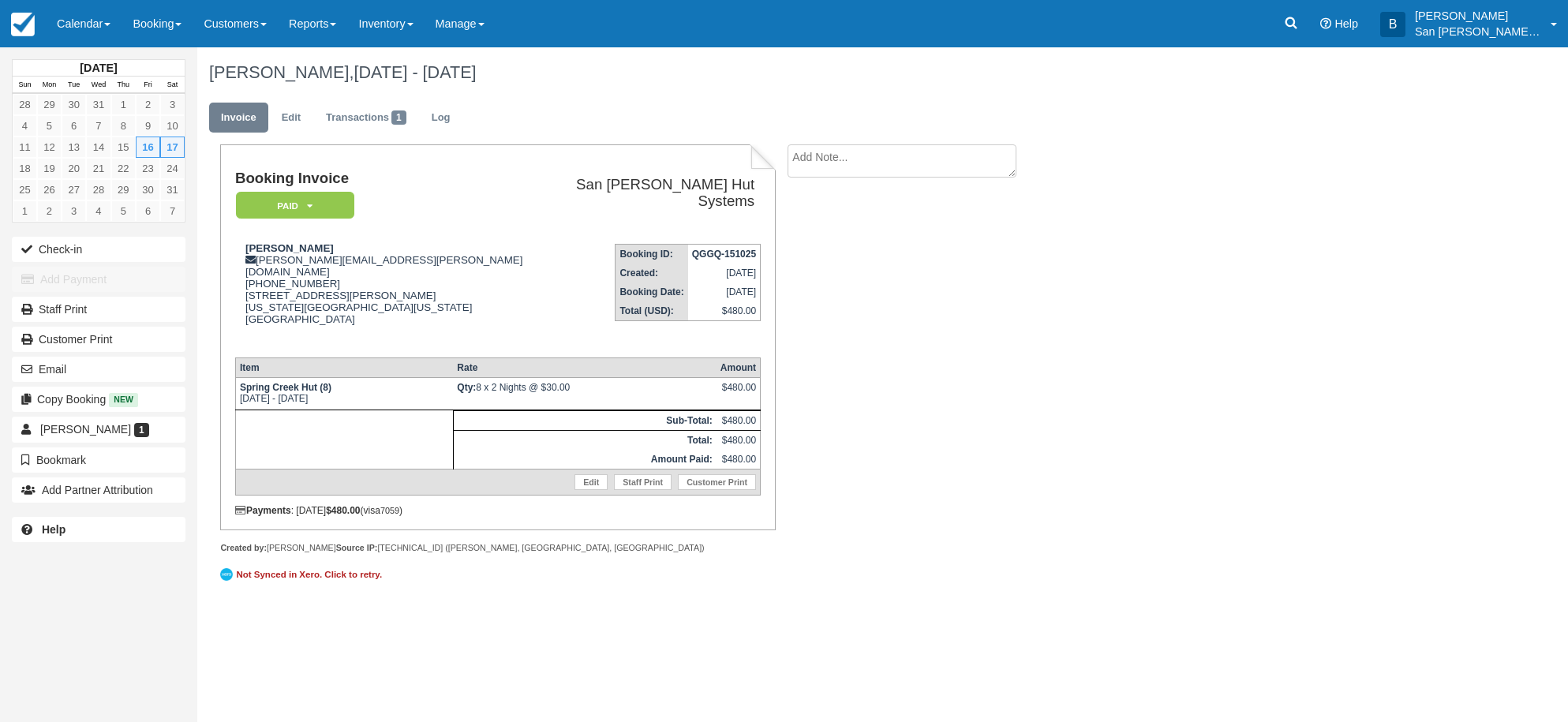
drag, startPoint x: 771, startPoint y: 631, endPoint x: 721, endPoint y: 623, distance: 50.6
click at [771, 632] on div "[DATE] Sun Mon Tue Wed Thu Fri Sat 28 29 30 31 1 2 3 4 5 6 7 8 9 10 11 12 13 14…" at bounding box center [784, 385] width 1568 height 675
click at [839, 154] on textarea at bounding box center [901, 161] width 228 height 33
type textarea "b"
type textarea "bringing 2 service dogs to aide her husband"
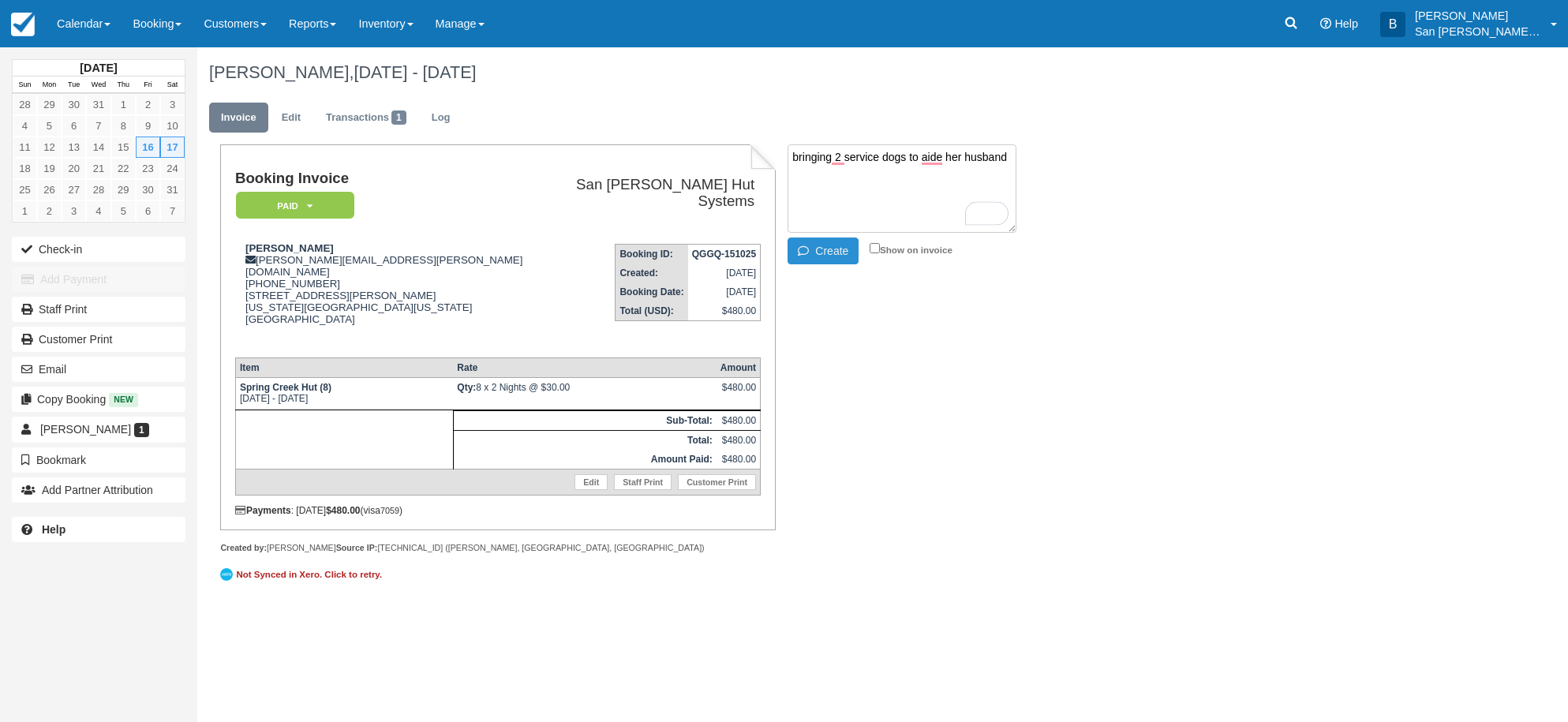
click at [834, 251] on button "Create" at bounding box center [823, 251] width 71 height 27
